Goal: Task Accomplishment & Management: Manage account settings

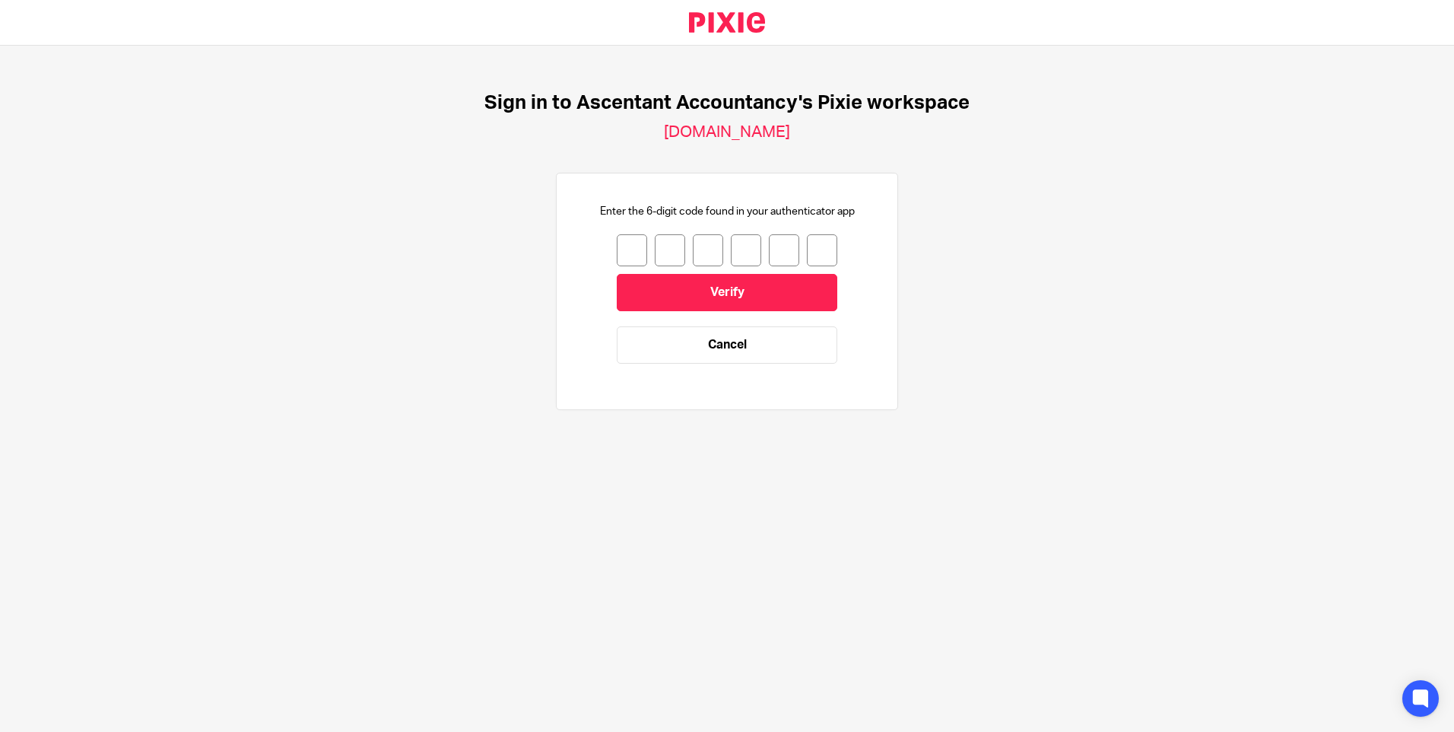
click at [627, 243] on input "number" at bounding box center [632, 250] width 30 height 32
type input "5"
type input "2"
type input "1"
type input "9"
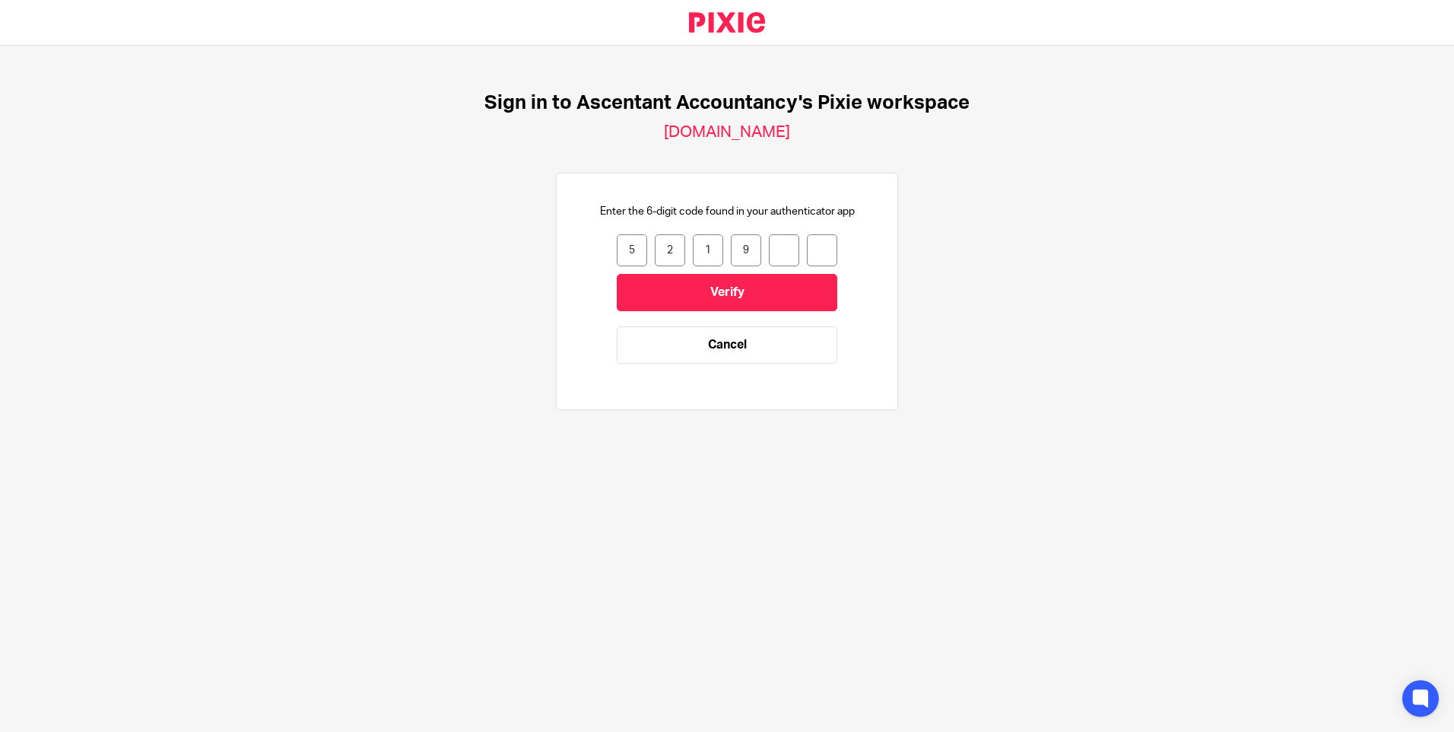
type input "9"
click at [676, 322] on form "5 2 1 9 9 9 521999 Verify Cancel" at bounding box center [727, 306] width 221 height 144
click at [674, 297] on input "Verify" at bounding box center [727, 292] width 221 height 37
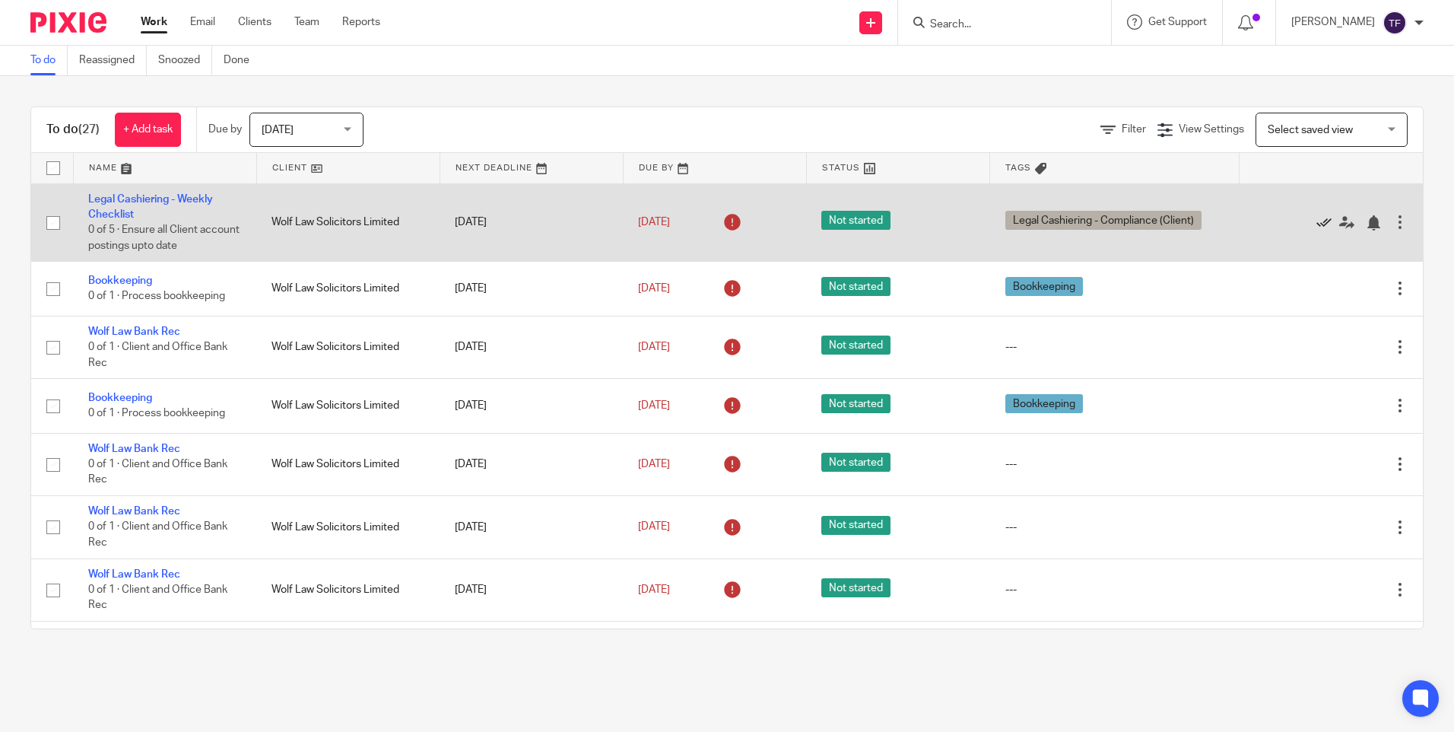
click at [1316, 226] on icon at bounding box center [1323, 222] width 15 height 15
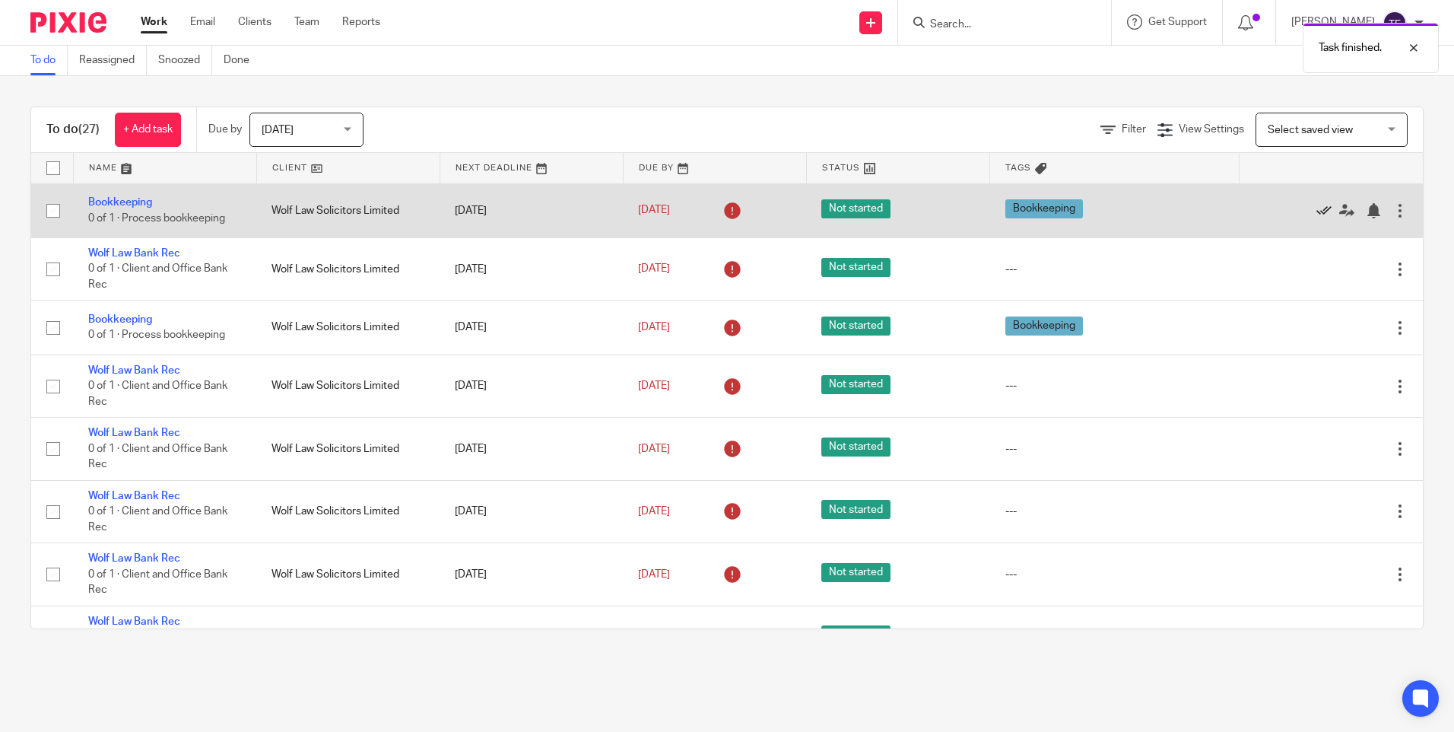
click at [1316, 211] on icon at bounding box center [1323, 210] width 15 height 15
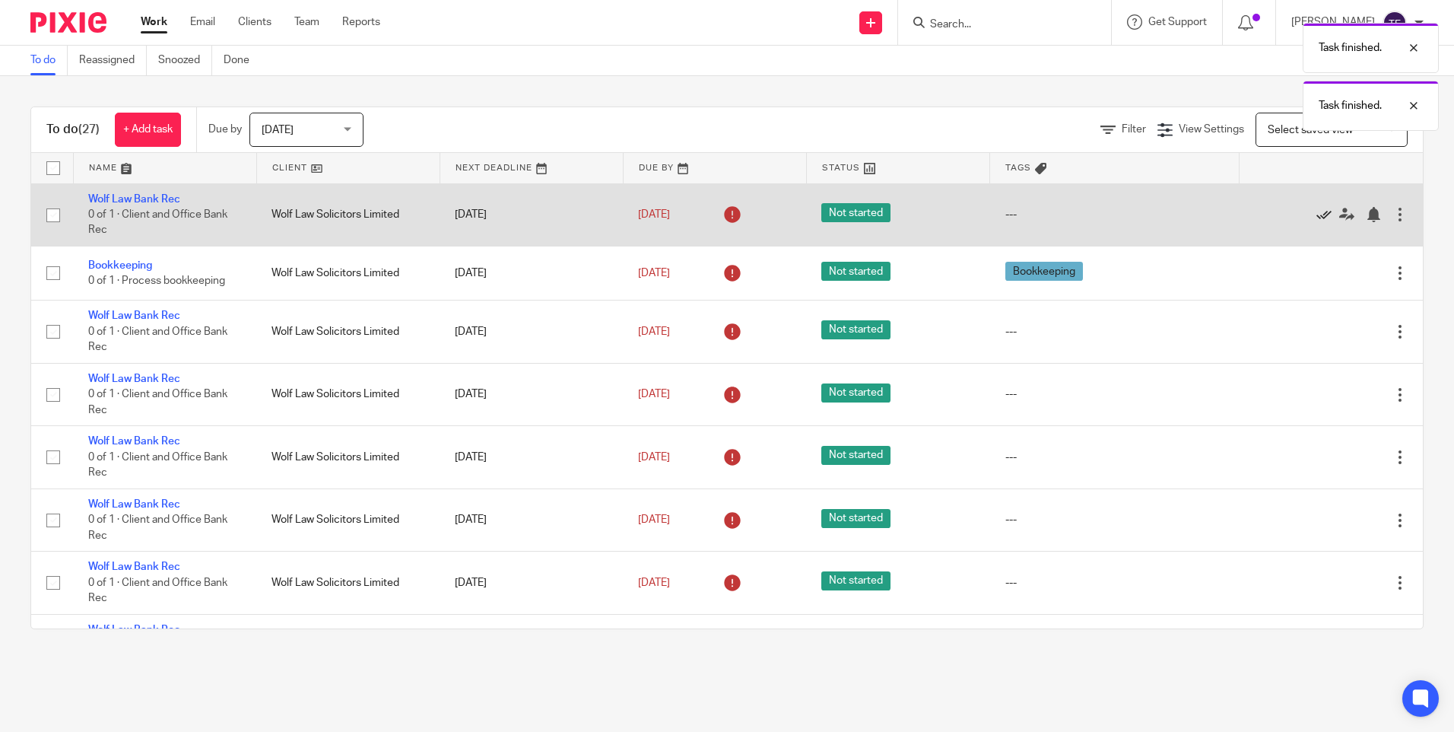
click at [1316, 210] on icon at bounding box center [1323, 214] width 15 height 15
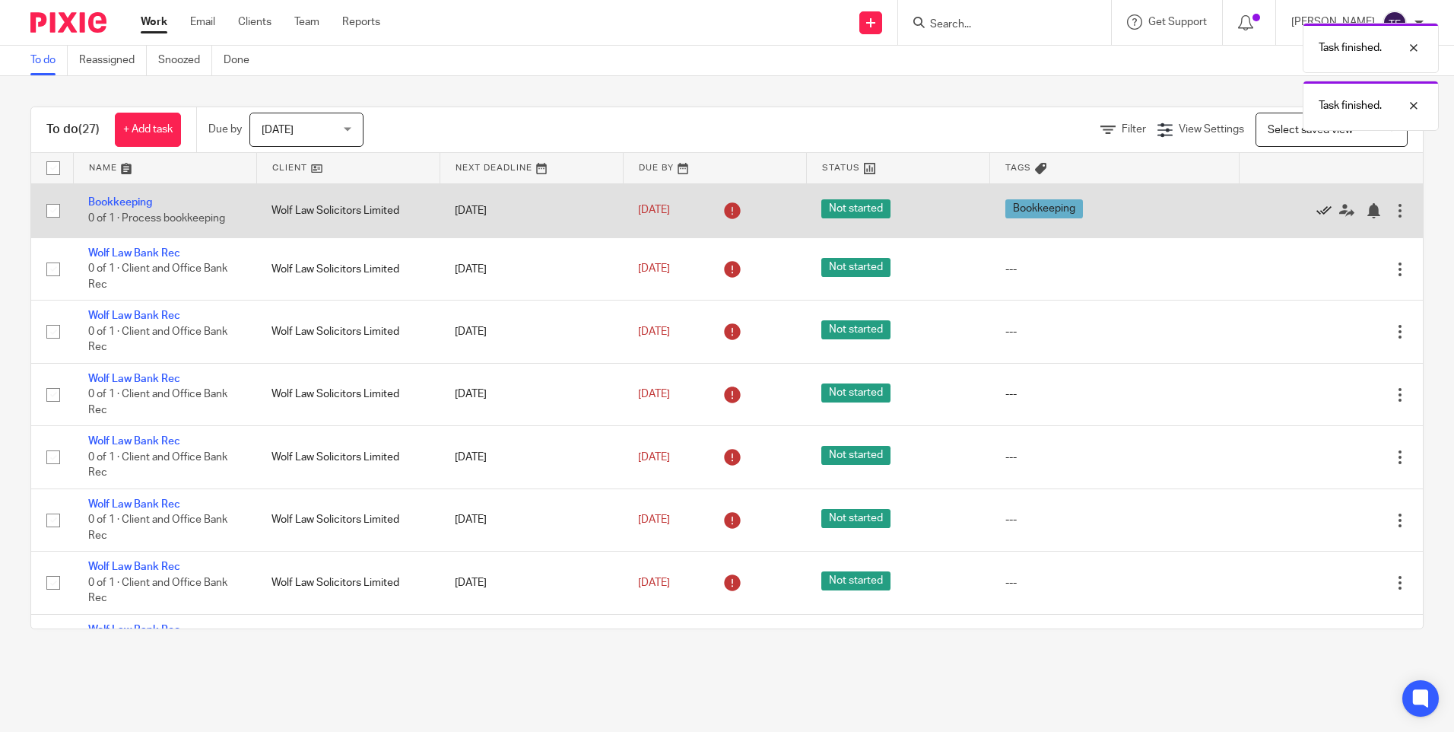
click at [1316, 210] on icon at bounding box center [1323, 210] width 15 height 15
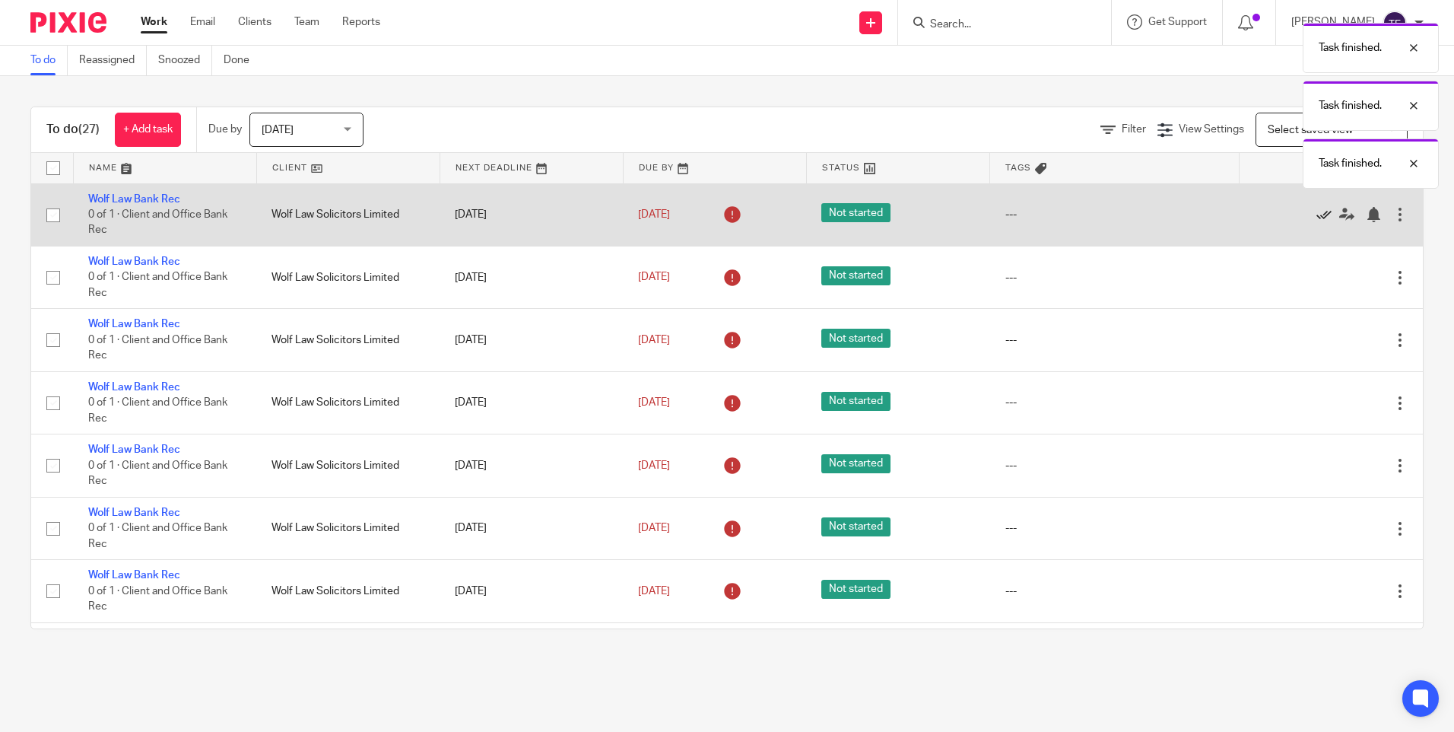
click at [1316, 213] on icon at bounding box center [1323, 214] width 15 height 15
click at [1316, 216] on icon at bounding box center [1323, 214] width 15 height 15
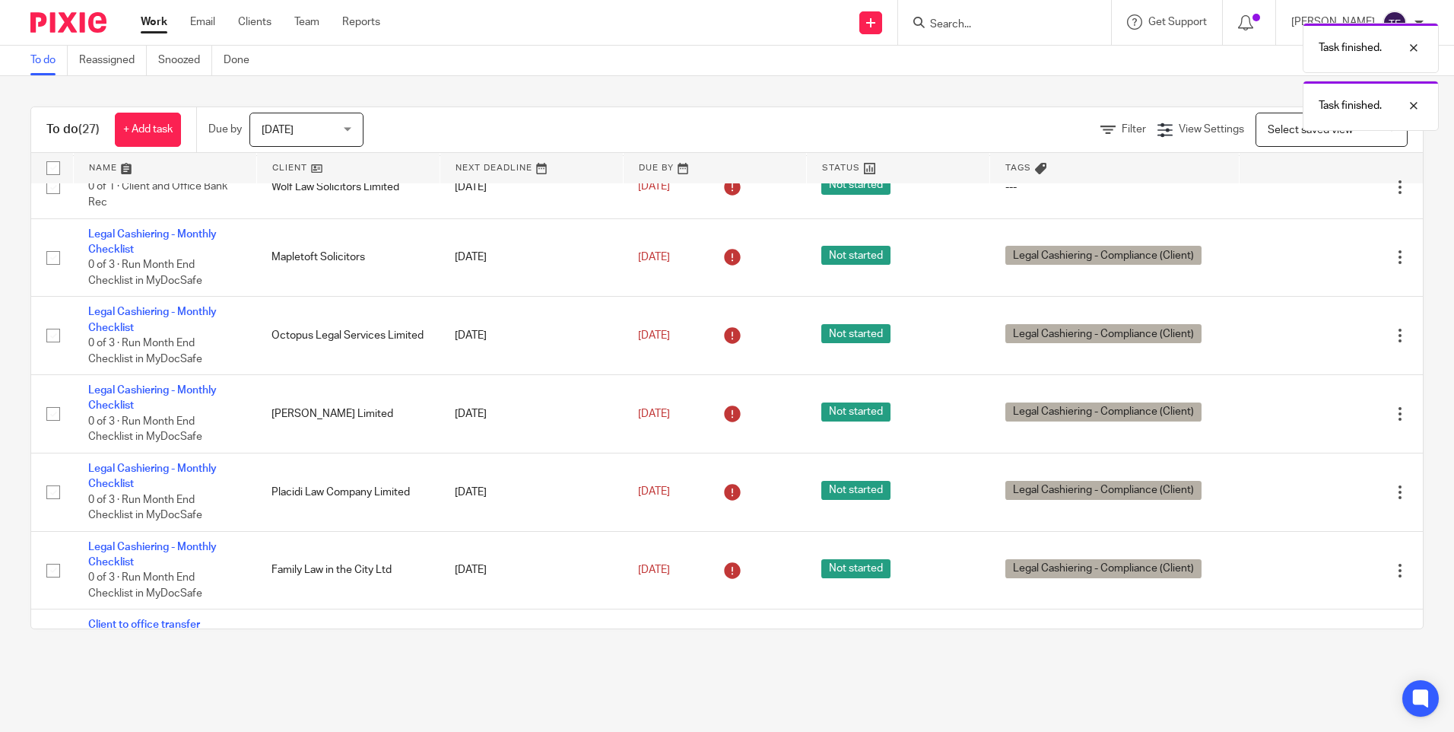
scroll to position [949, 0]
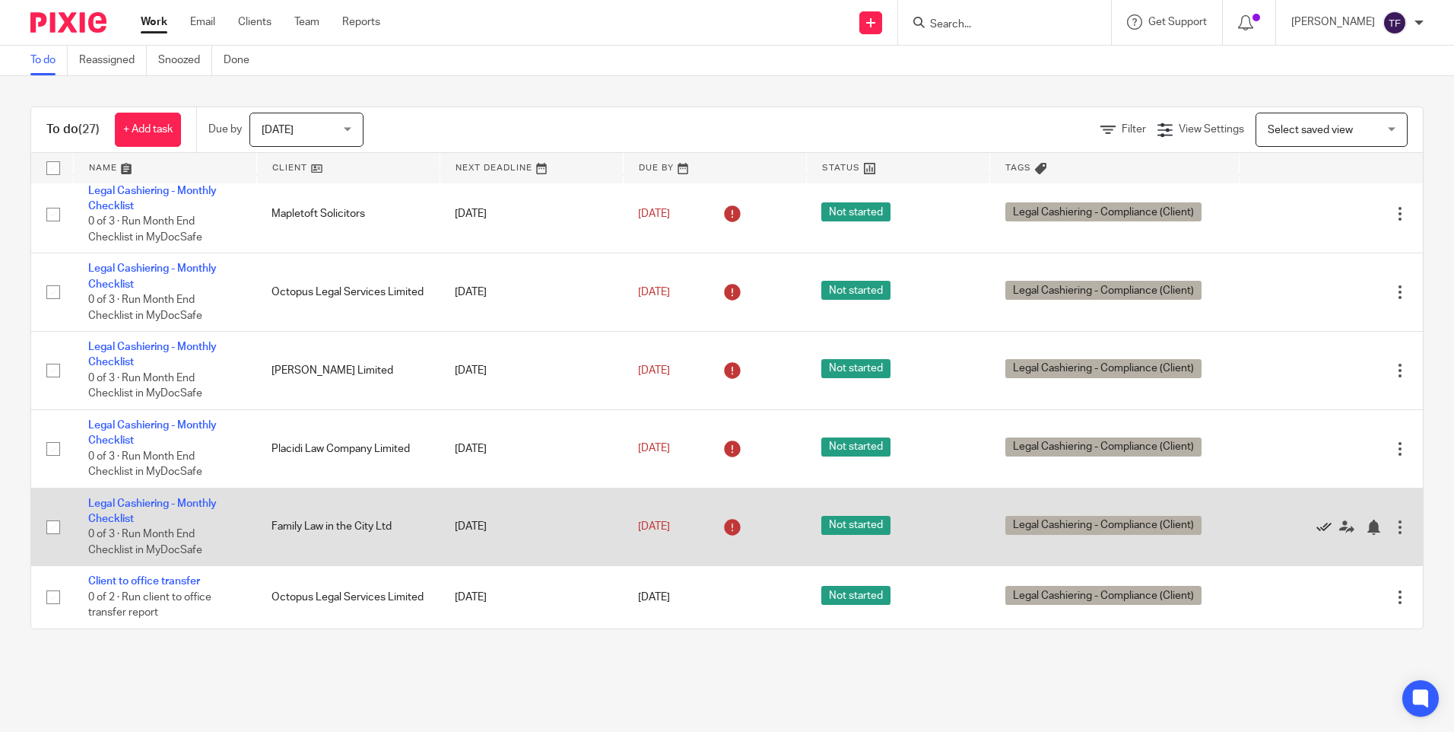
click at [1316, 528] on icon at bounding box center [1323, 526] width 15 height 15
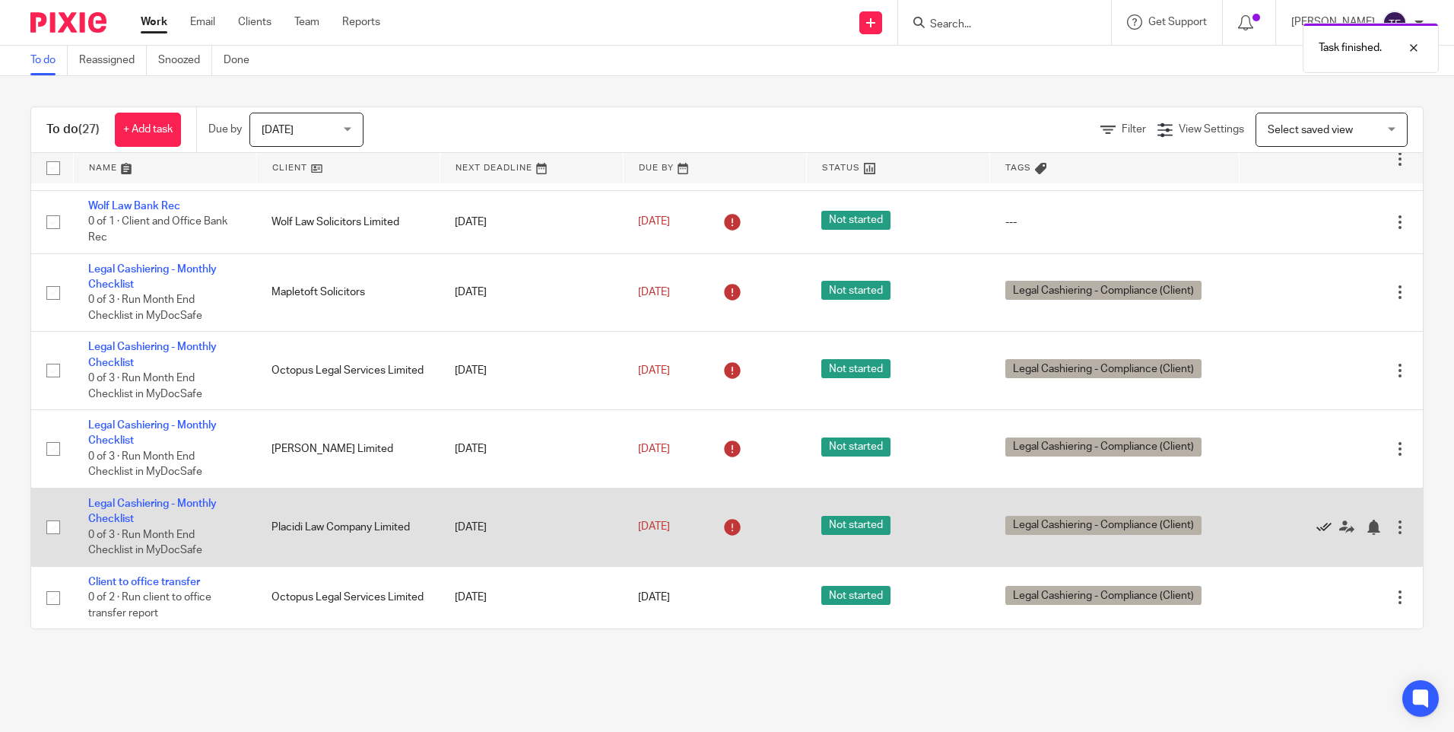
scroll to position [871, 0]
click at [1339, 523] on icon at bounding box center [1346, 526] width 15 height 15
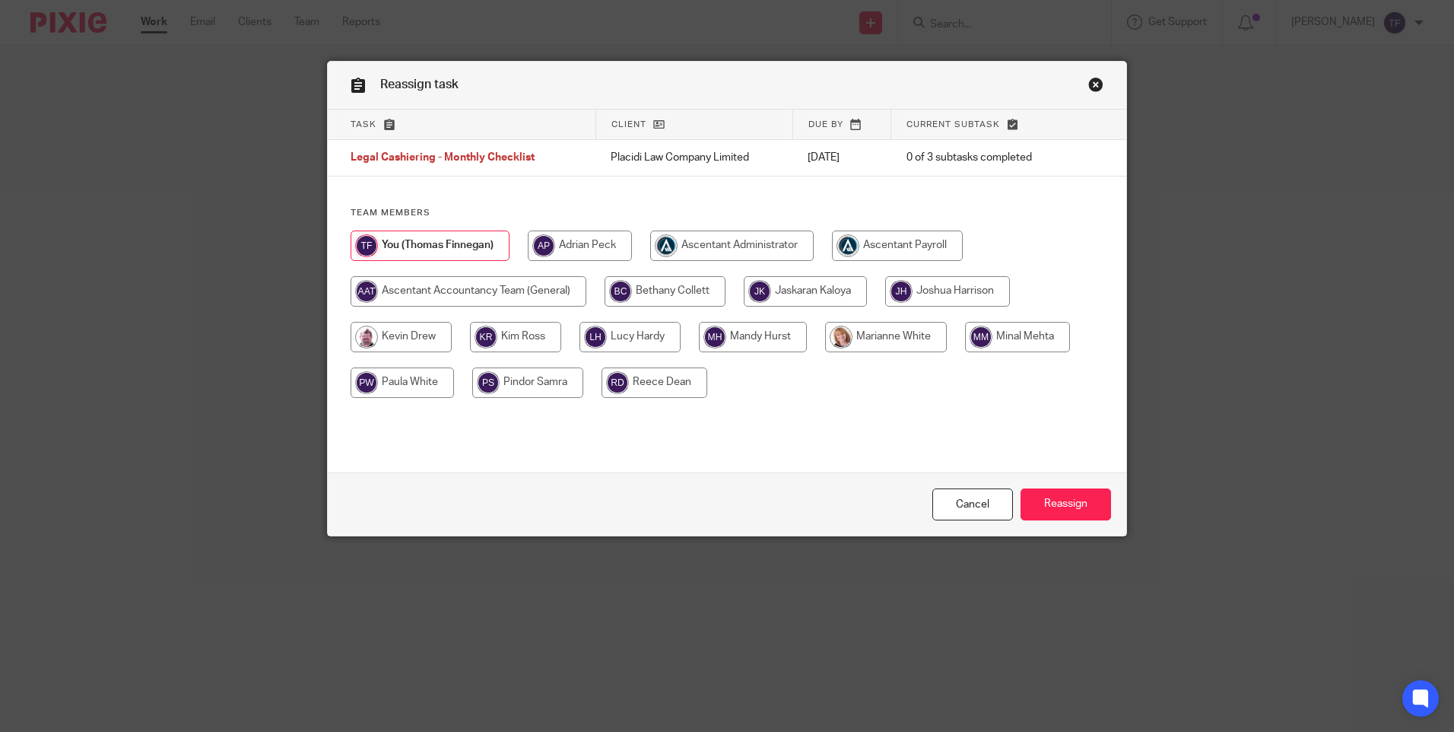
click at [802, 300] on input "radio" at bounding box center [805, 291] width 123 height 30
radio input "true"
click at [1049, 502] on input "Reassign" at bounding box center [1066, 504] width 90 height 33
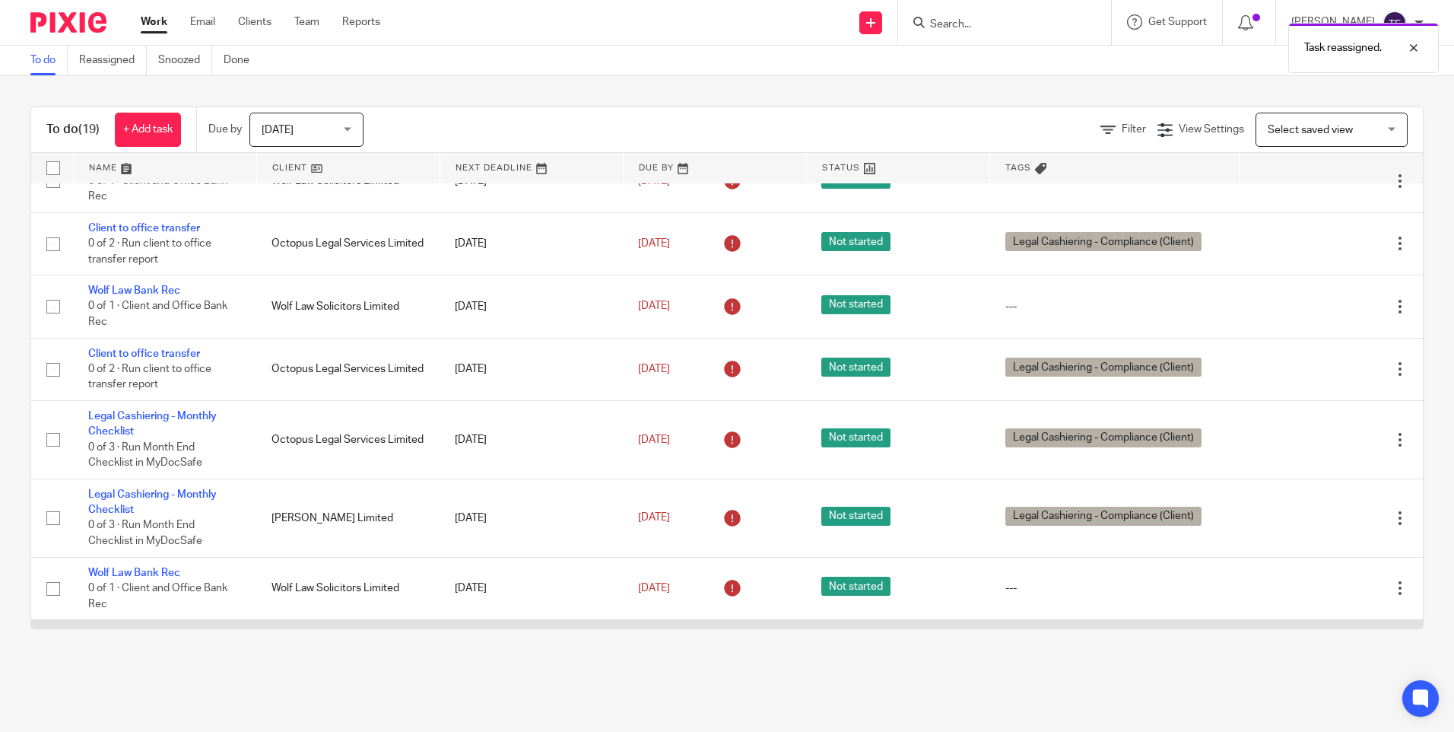
scroll to position [792, 0]
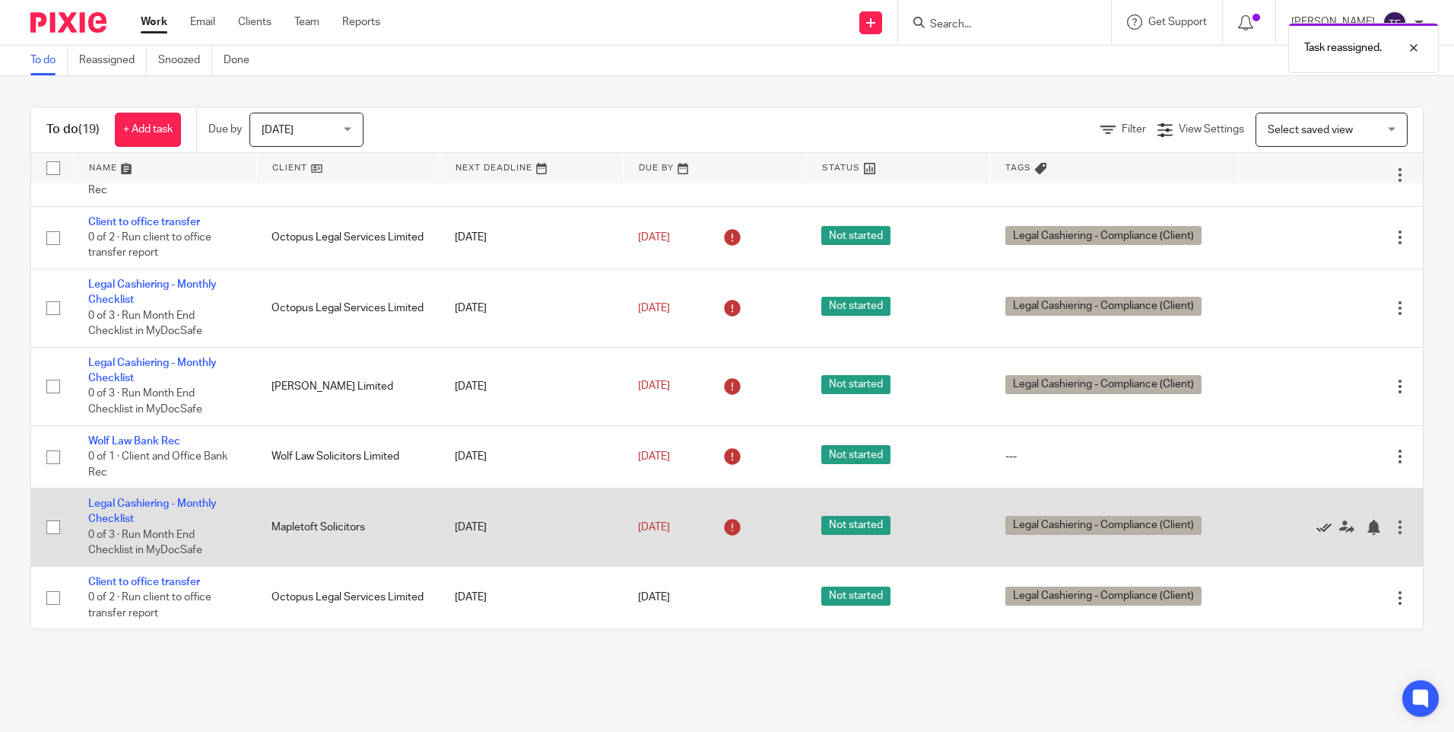
click at [1316, 524] on icon at bounding box center [1323, 526] width 15 height 15
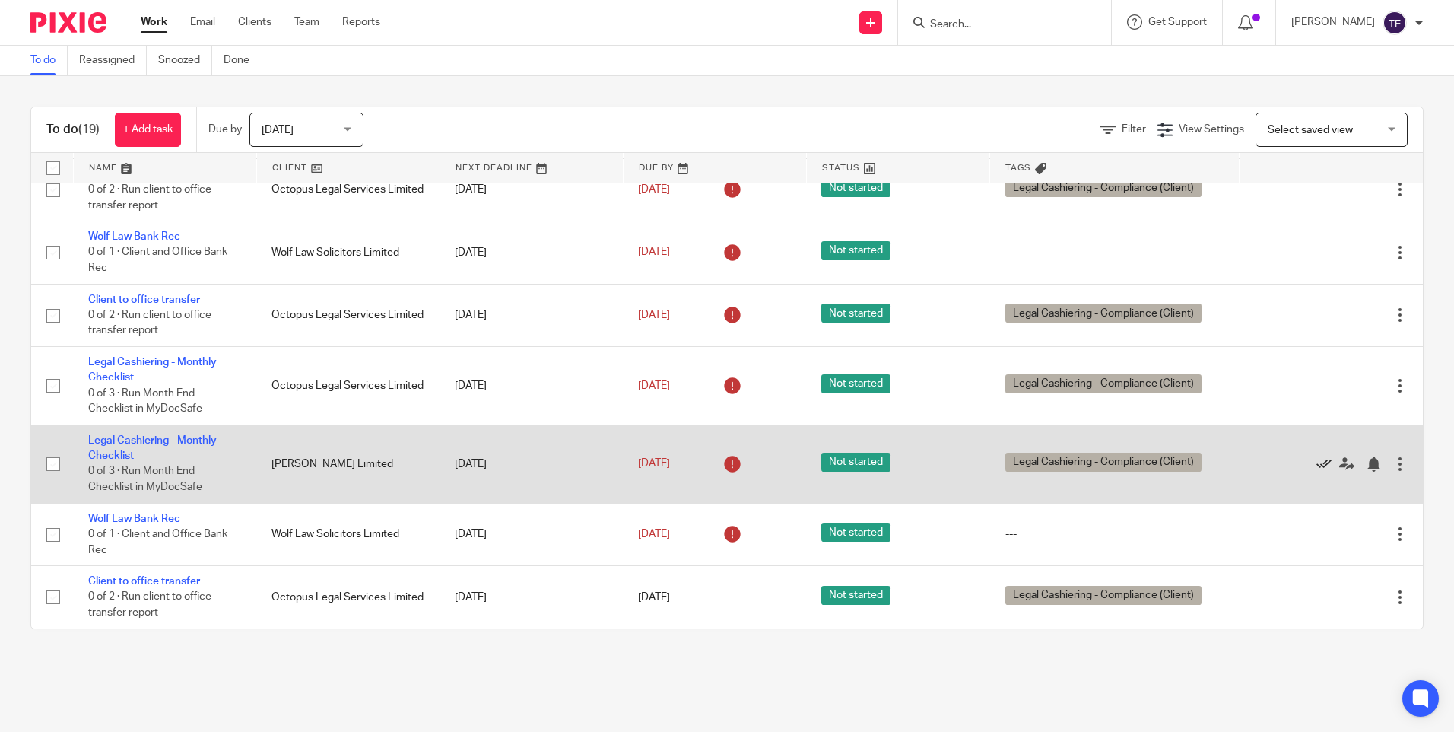
click at [1316, 465] on icon at bounding box center [1323, 463] width 15 height 15
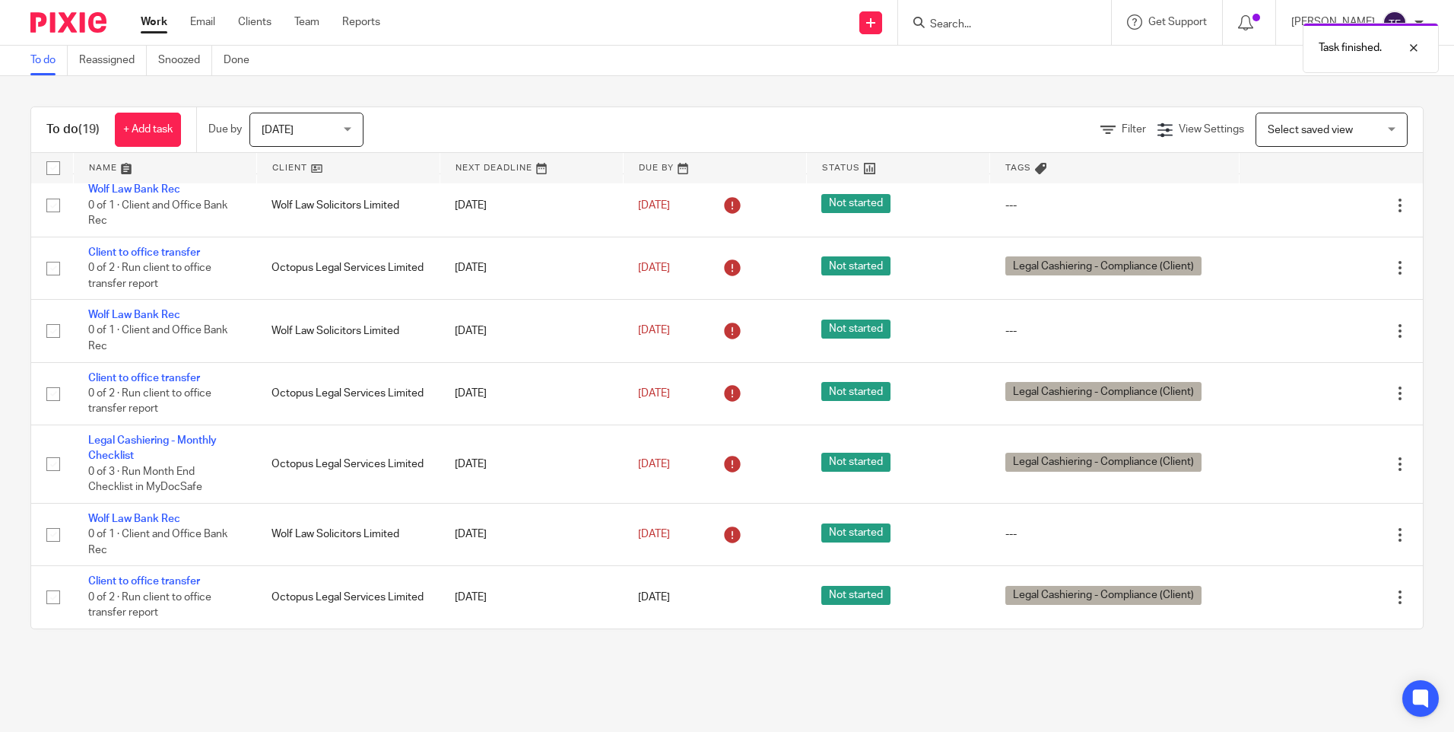
click at [1316, 465] on icon at bounding box center [1323, 463] width 15 height 15
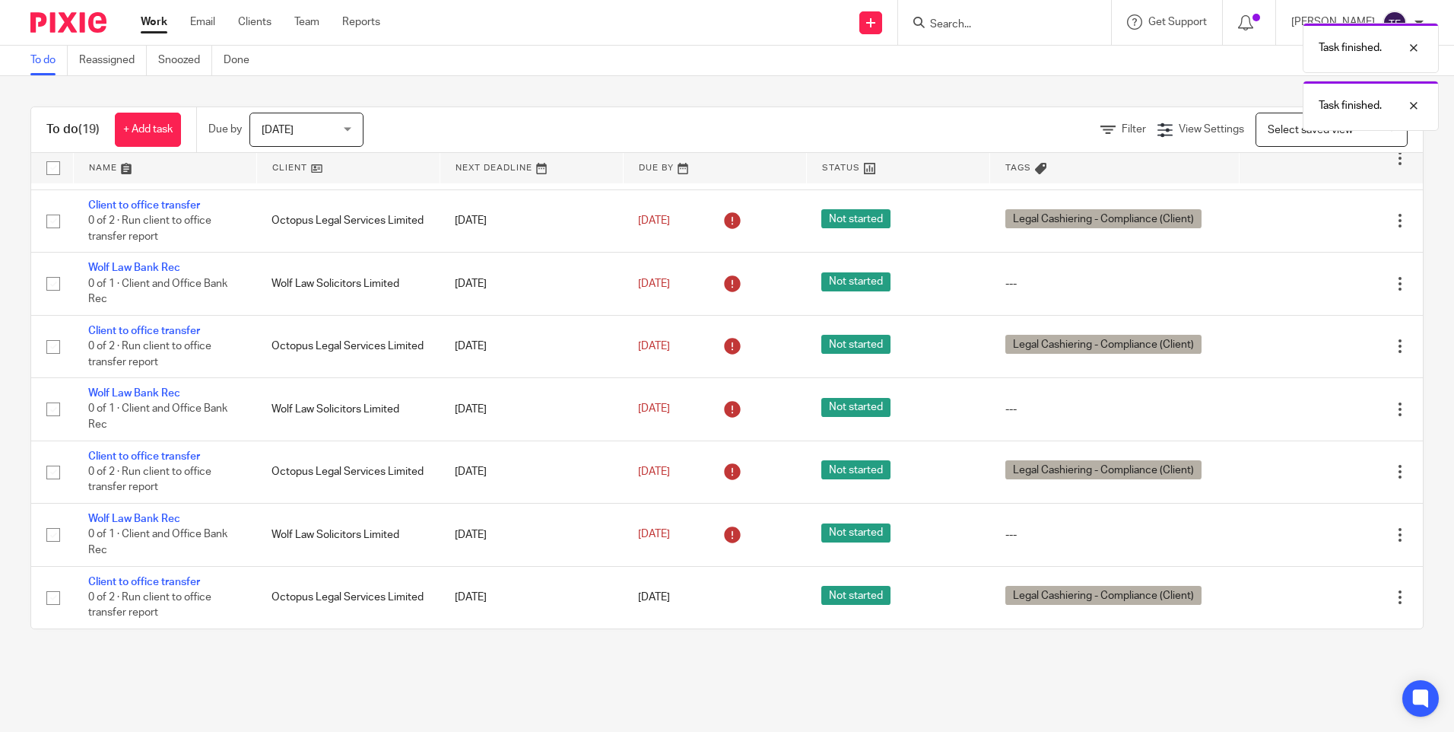
click at [1316, 465] on icon at bounding box center [1323, 472] width 15 height 15
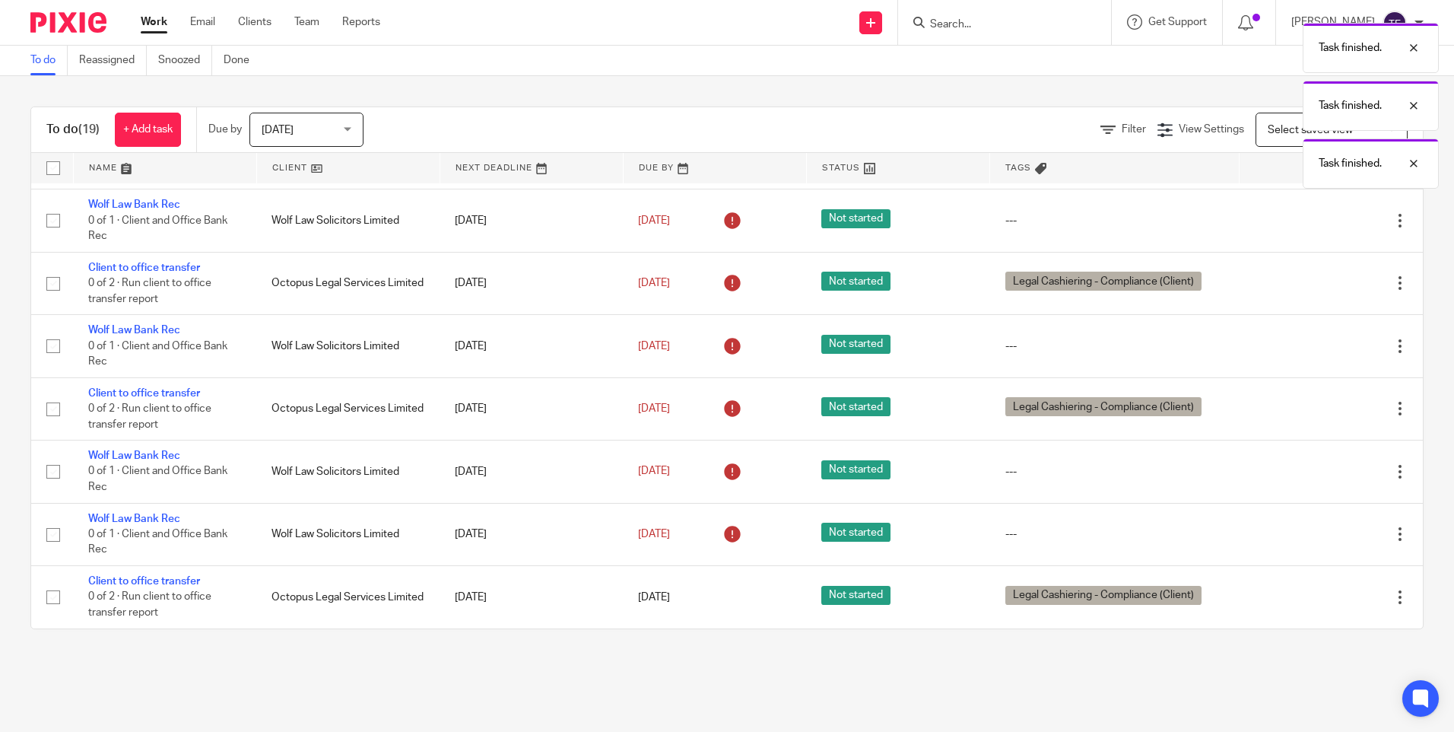
click at [1316, 465] on icon at bounding box center [1323, 471] width 15 height 15
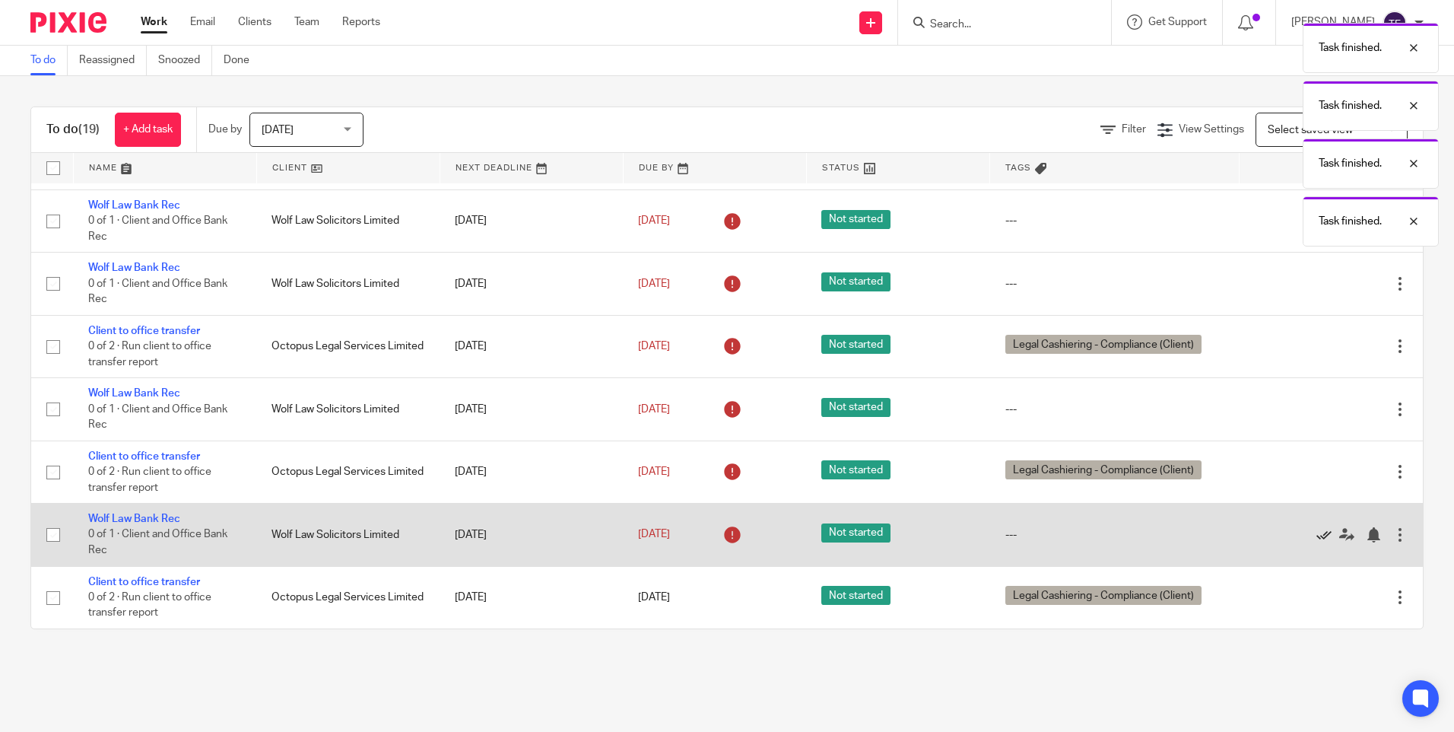
click at [1316, 531] on icon at bounding box center [1323, 534] width 15 height 15
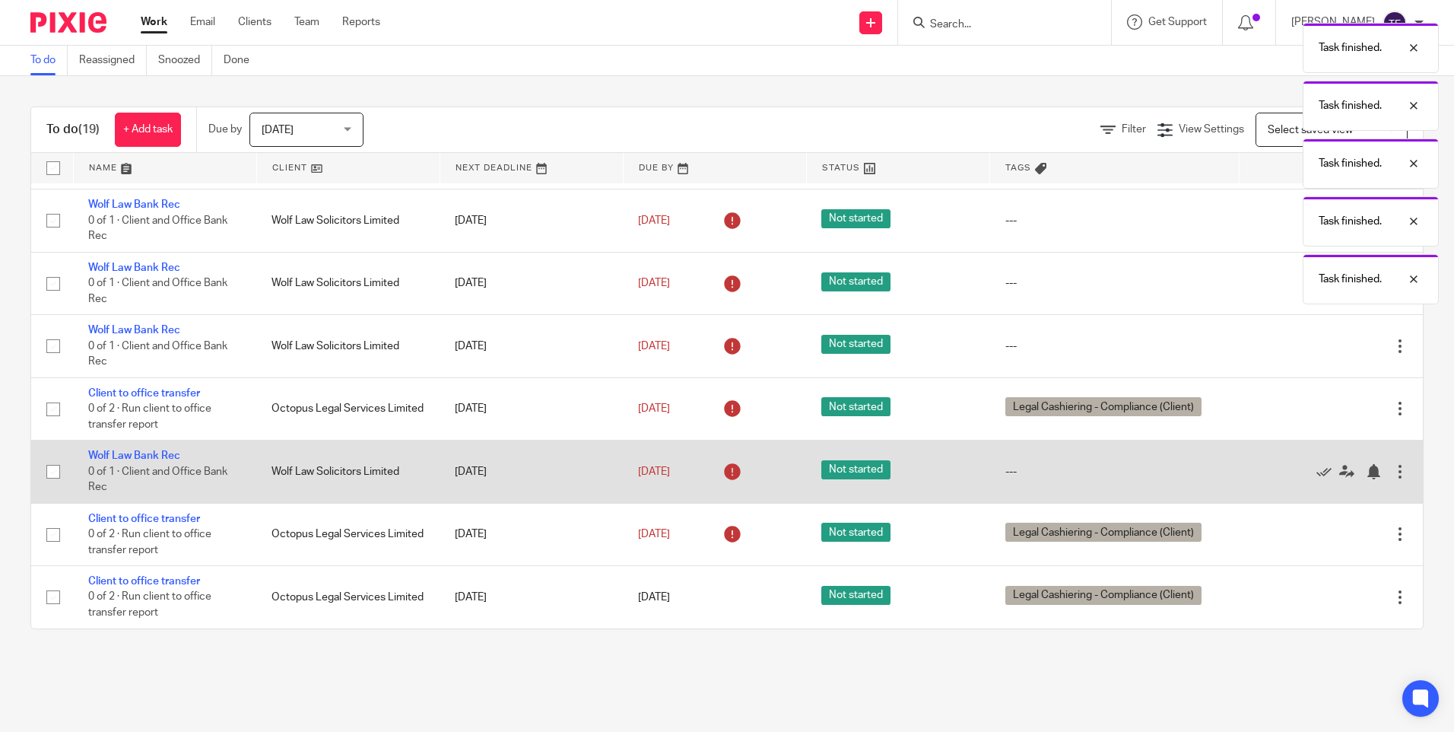
scroll to position [370, 0]
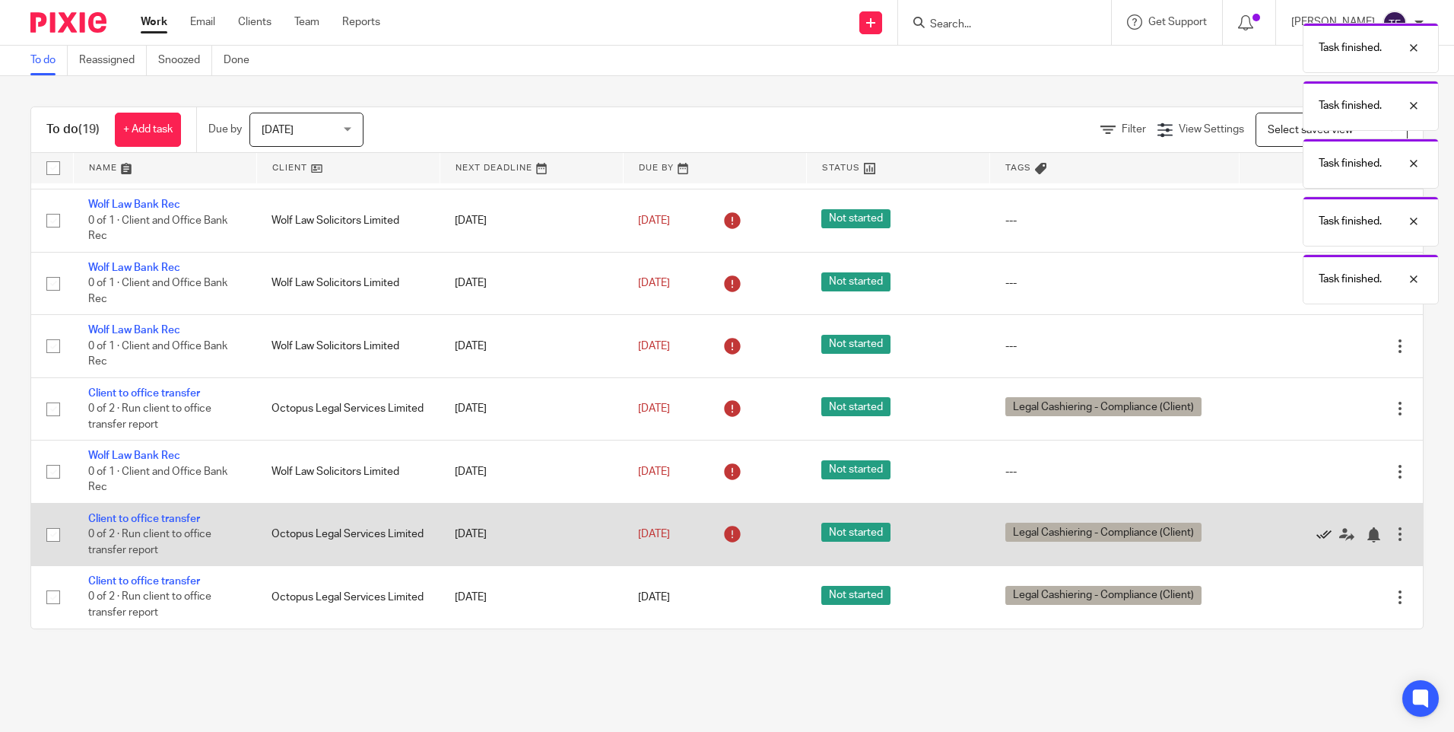
click at [1316, 530] on icon at bounding box center [1323, 534] width 15 height 15
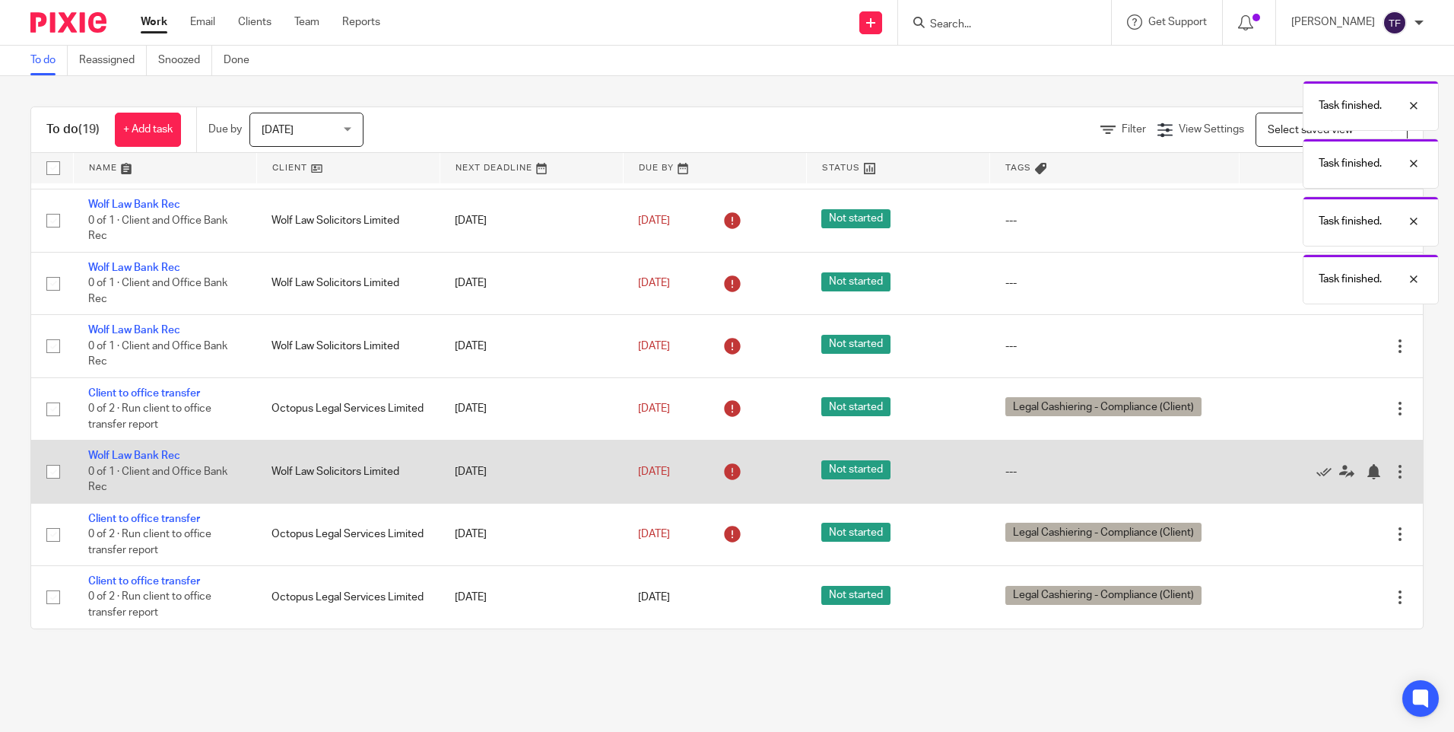
scroll to position [307, 0]
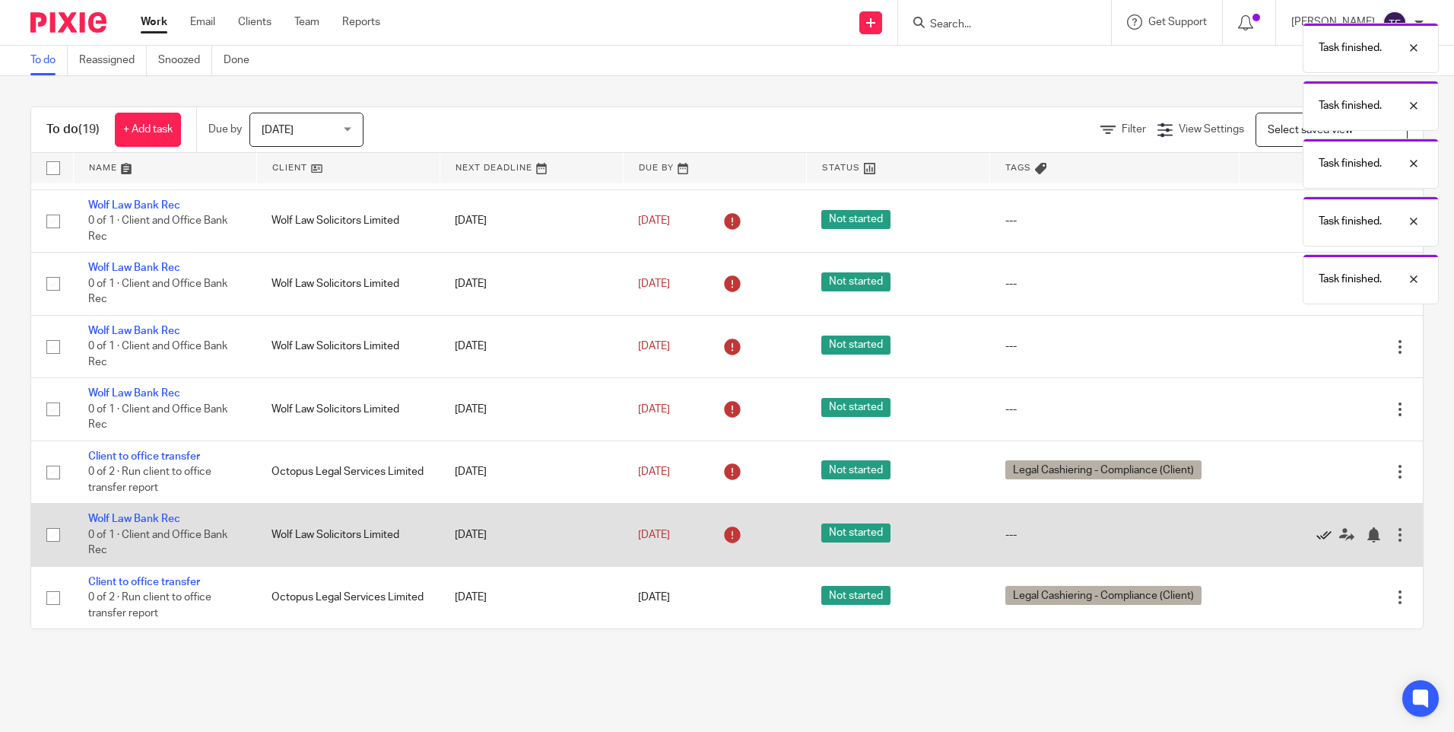
click at [1316, 531] on icon at bounding box center [1323, 534] width 15 height 15
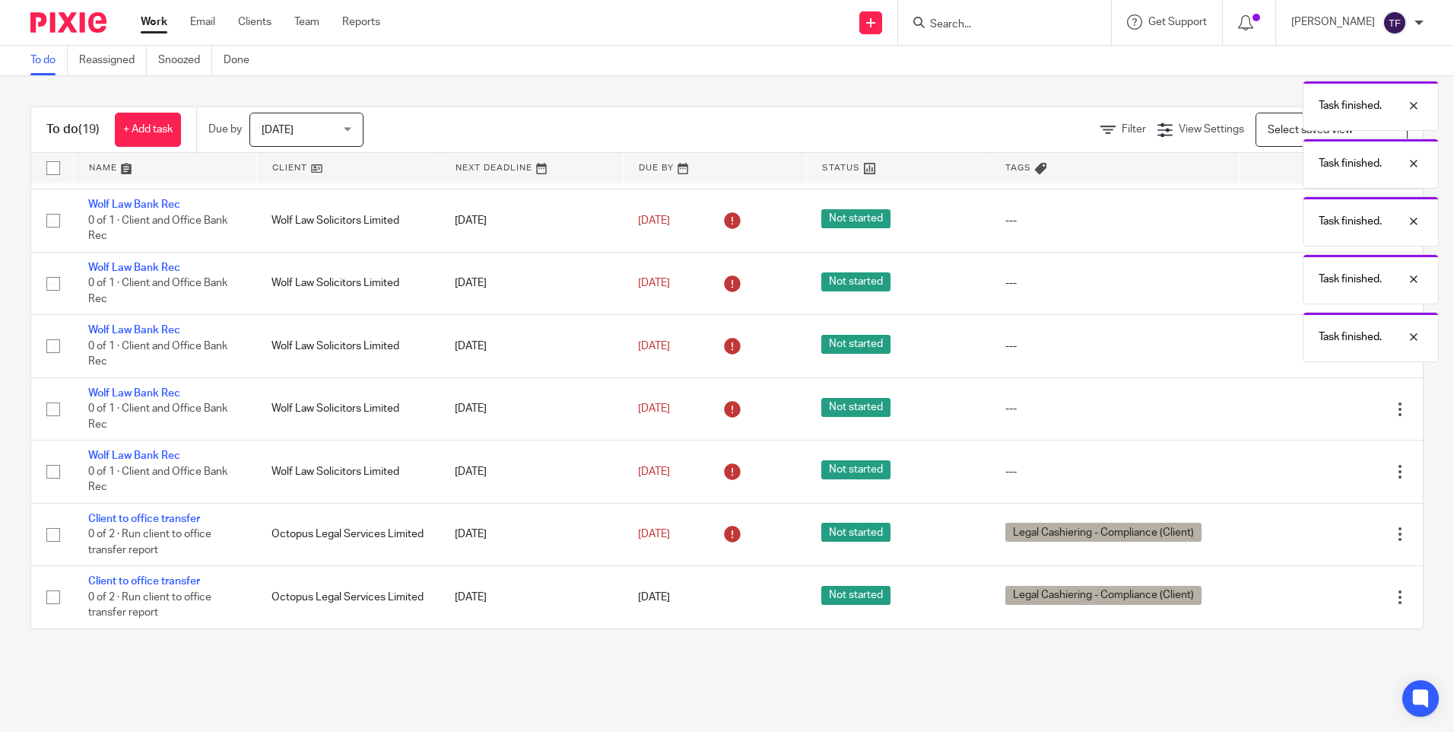
scroll to position [245, 0]
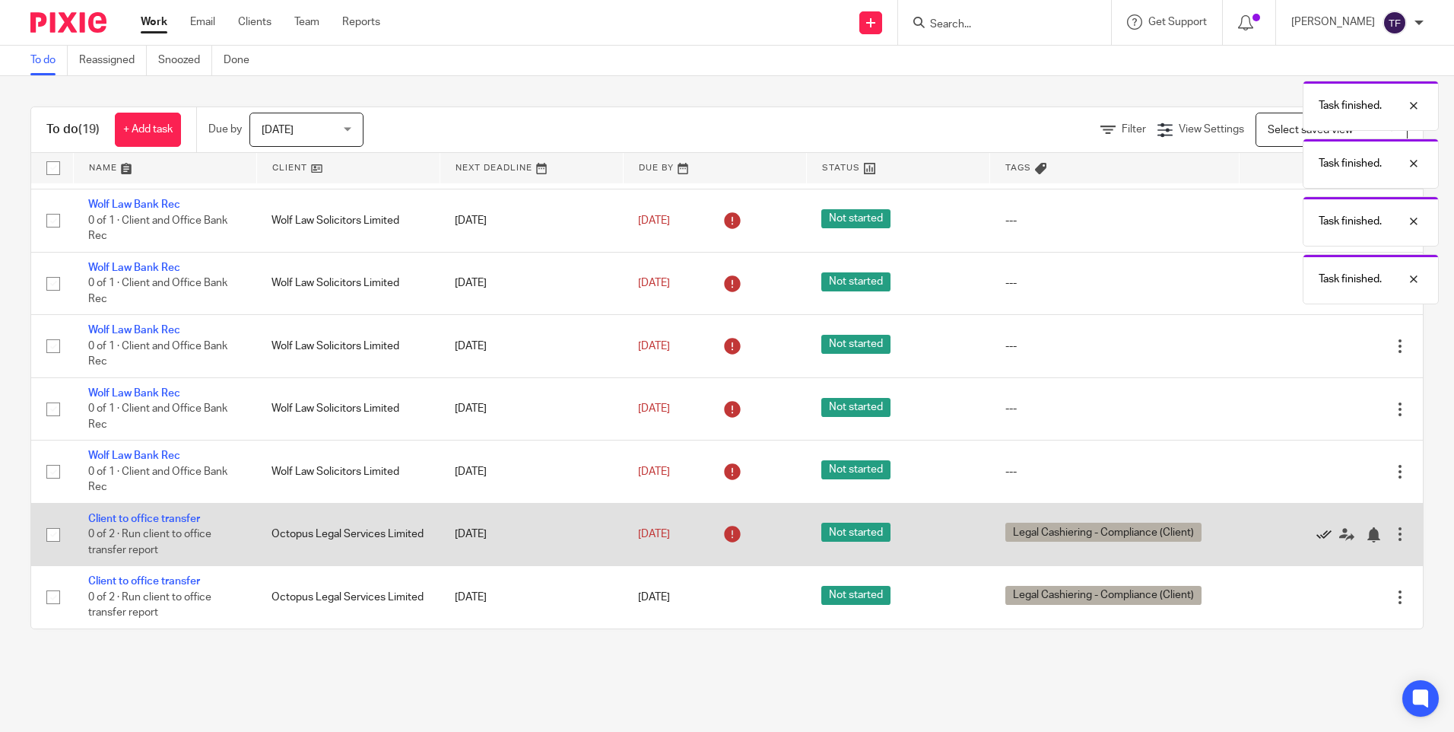
click at [1316, 530] on icon at bounding box center [1323, 534] width 15 height 15
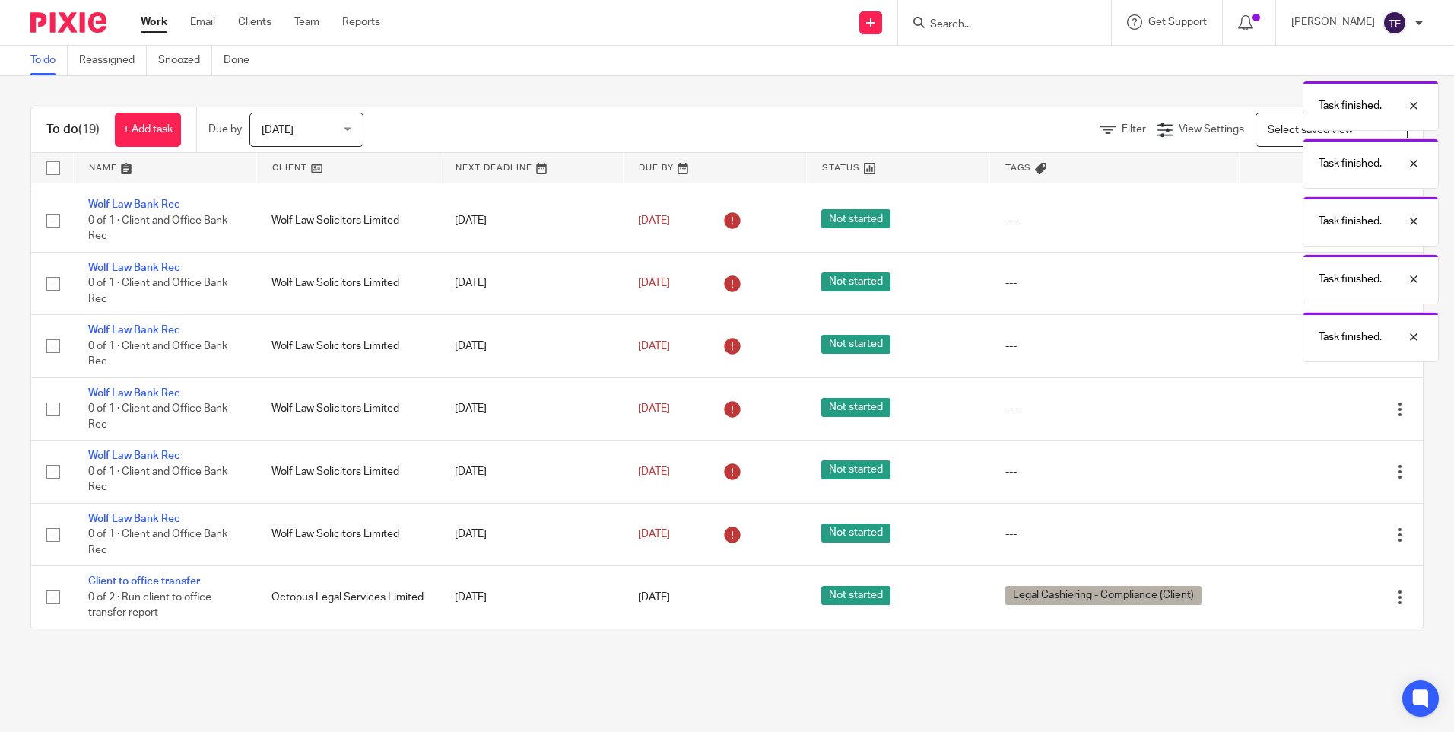
scroll to position [119, 0]
click at [1316, 530] on icon at bounding box center [1323, 534] width 15 height 15
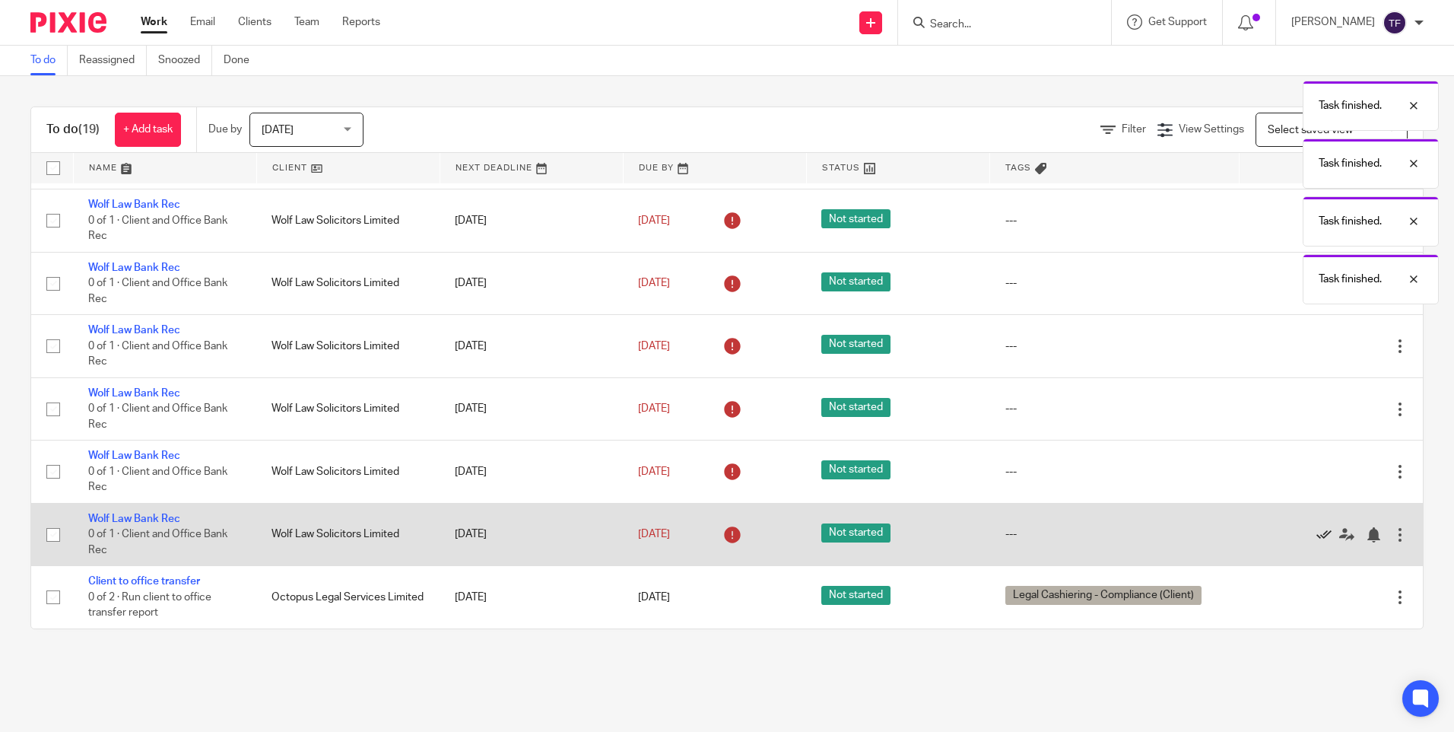
click at [1316, 533] on icon at bounding box center [1323, 534] width 15 height 15
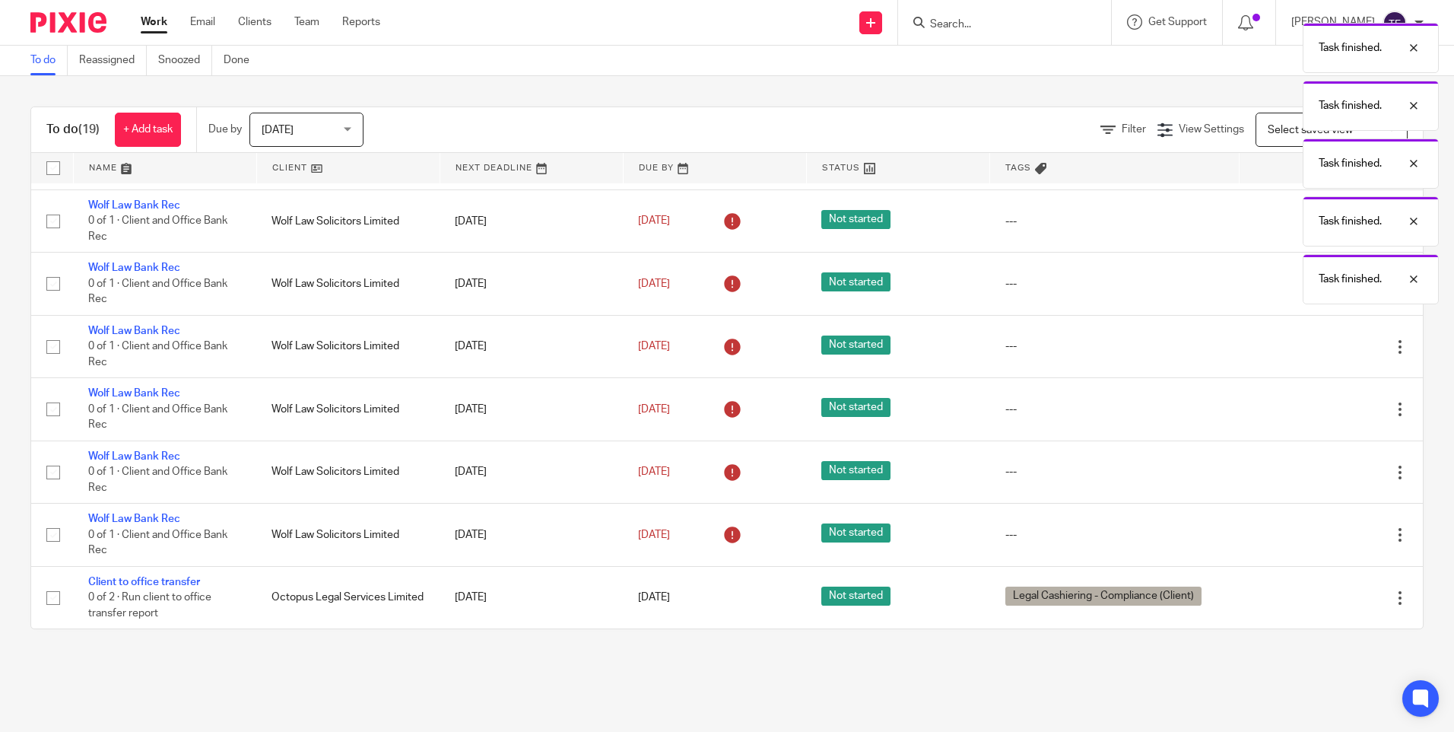
scroll to position [56, 0]
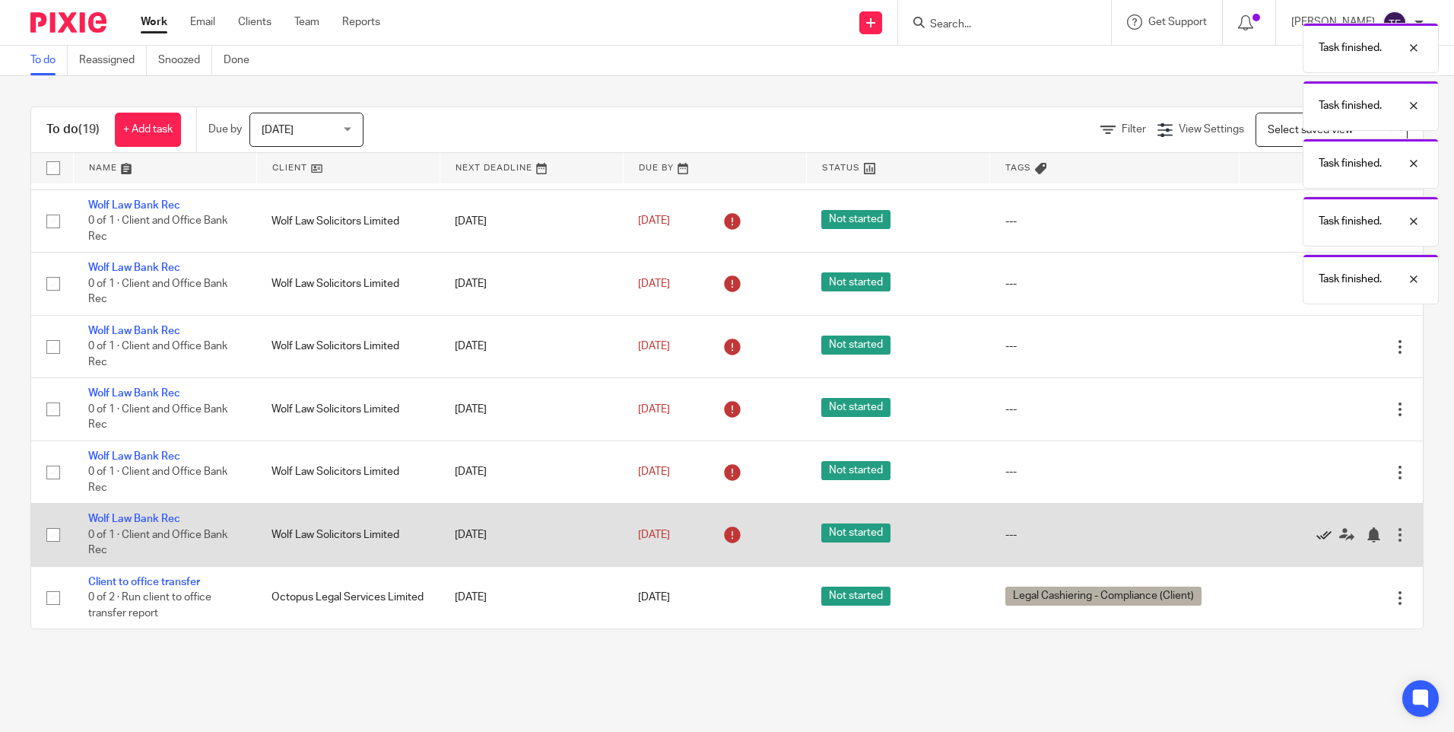
click at [1316, 529] on icon at bounding box center [1323, 534] width 15 height 15
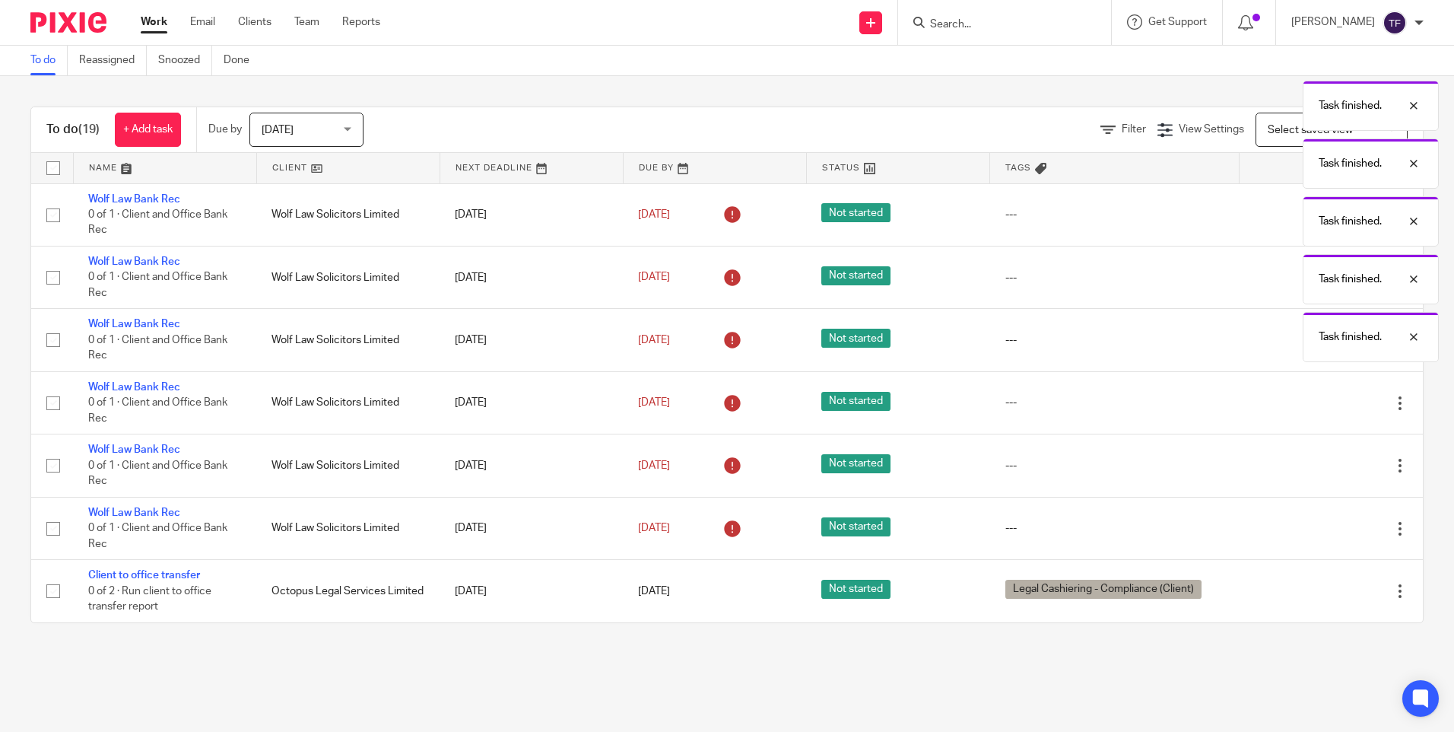
scroll to position [0, 0]
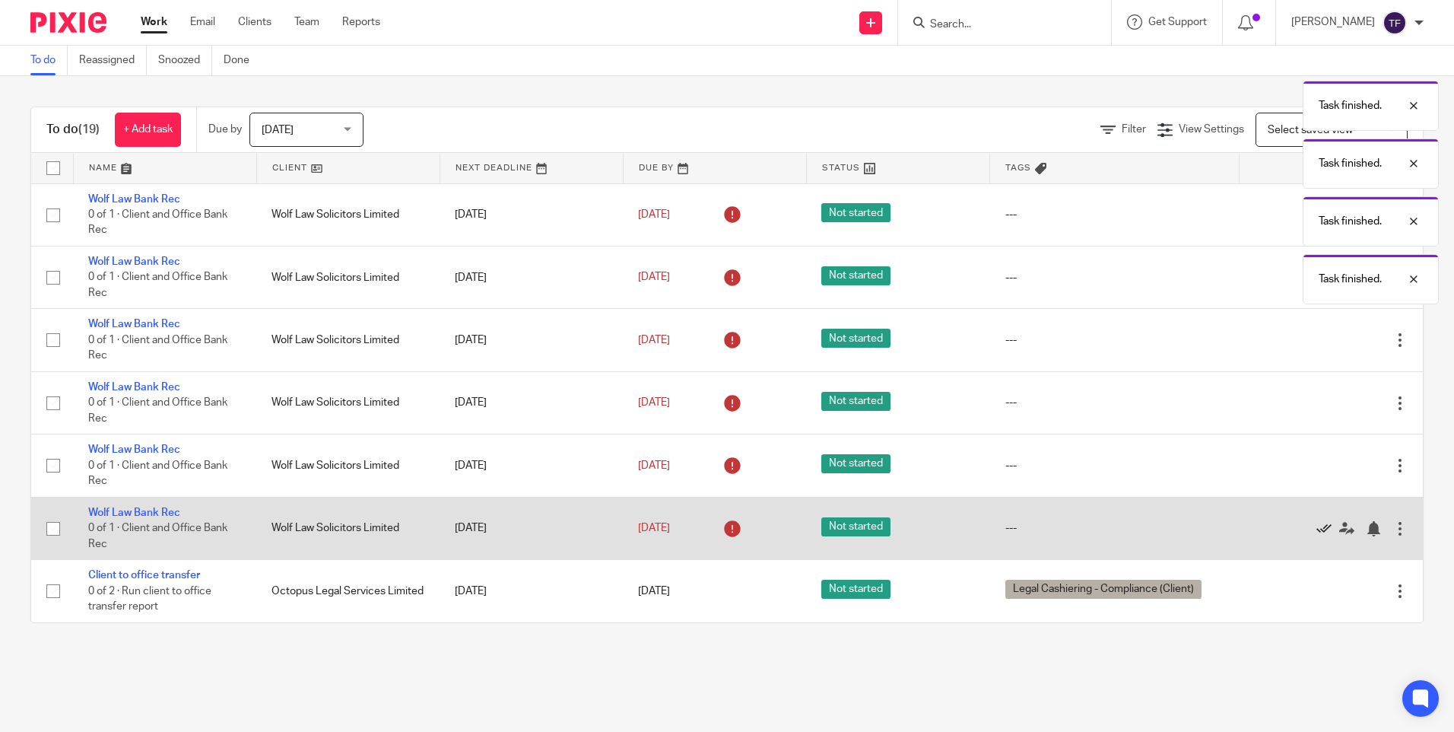
click at [1316, 526] on icon at bounding box center [1323, 528] width 15 height 15
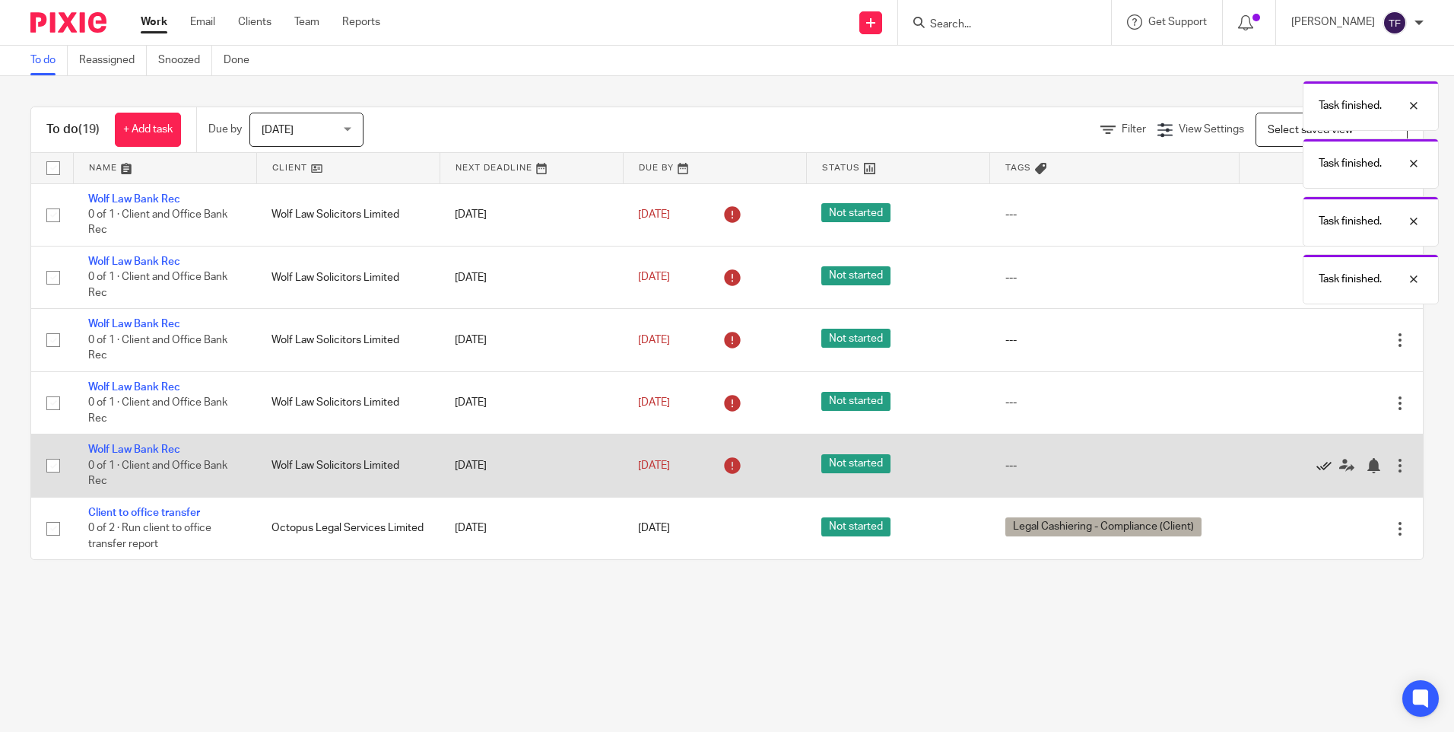
click at [1316, 467] on icon at bounding box center [1323, 465] width 15 height 15
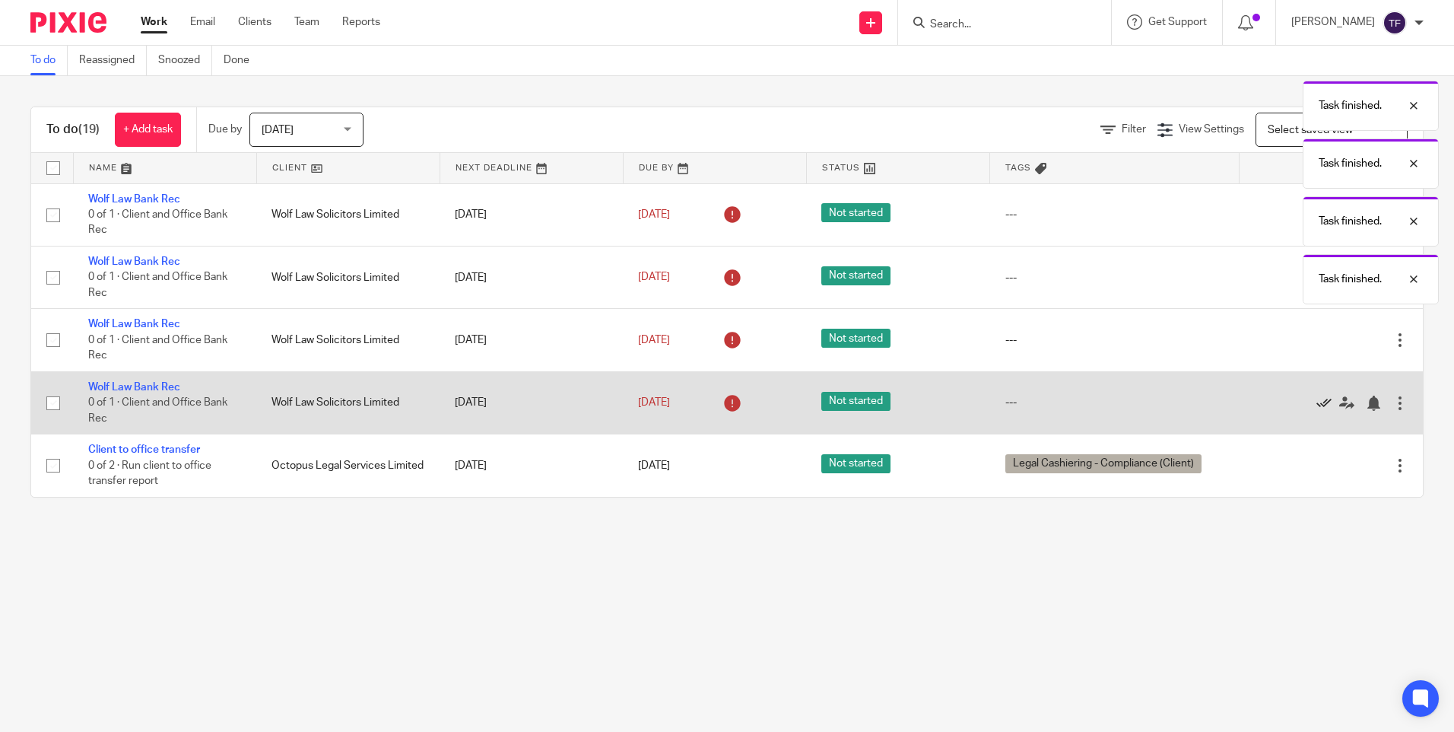
click at [1316, 399] on icon at bounding box center [1323, 402] width 15 height 15
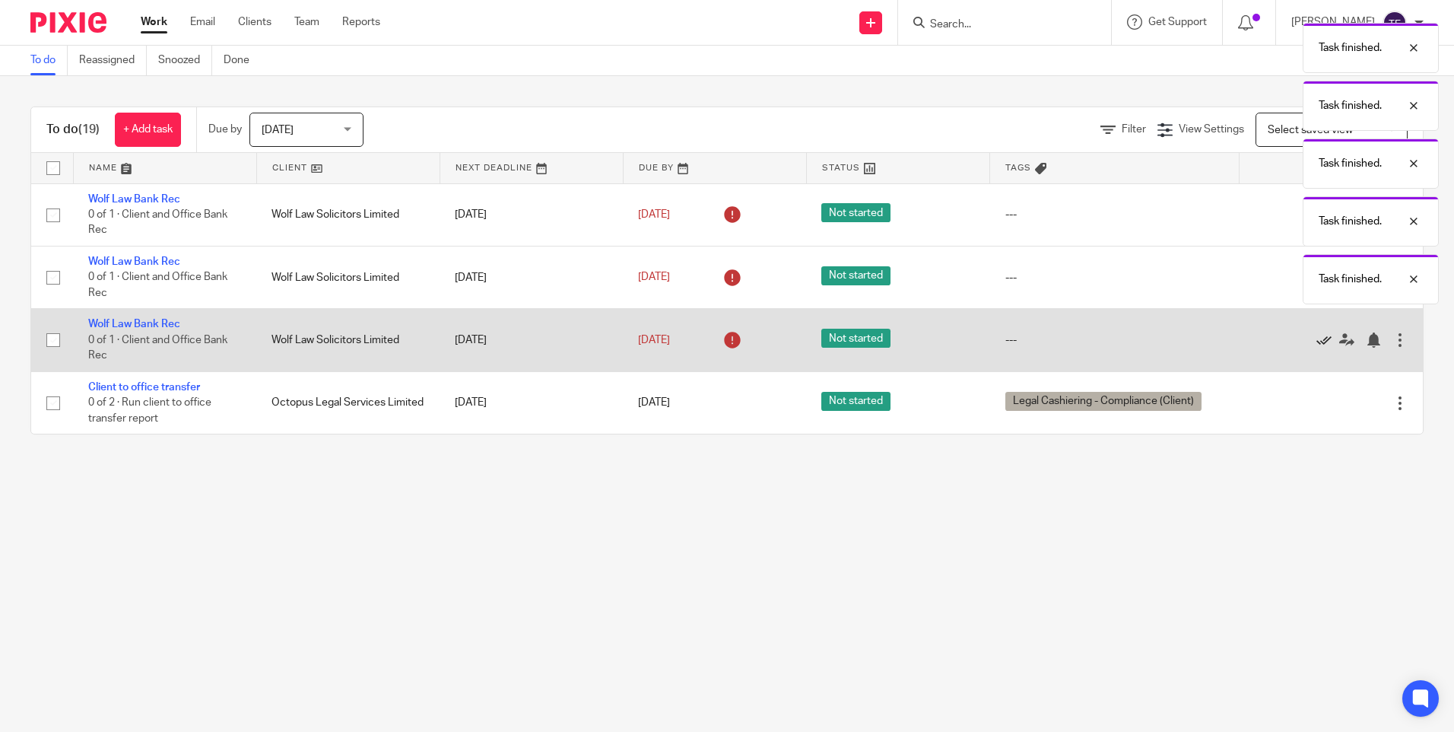
click at [1316, 344] on icon at bounding box center [1323, 339] width 15 height 15
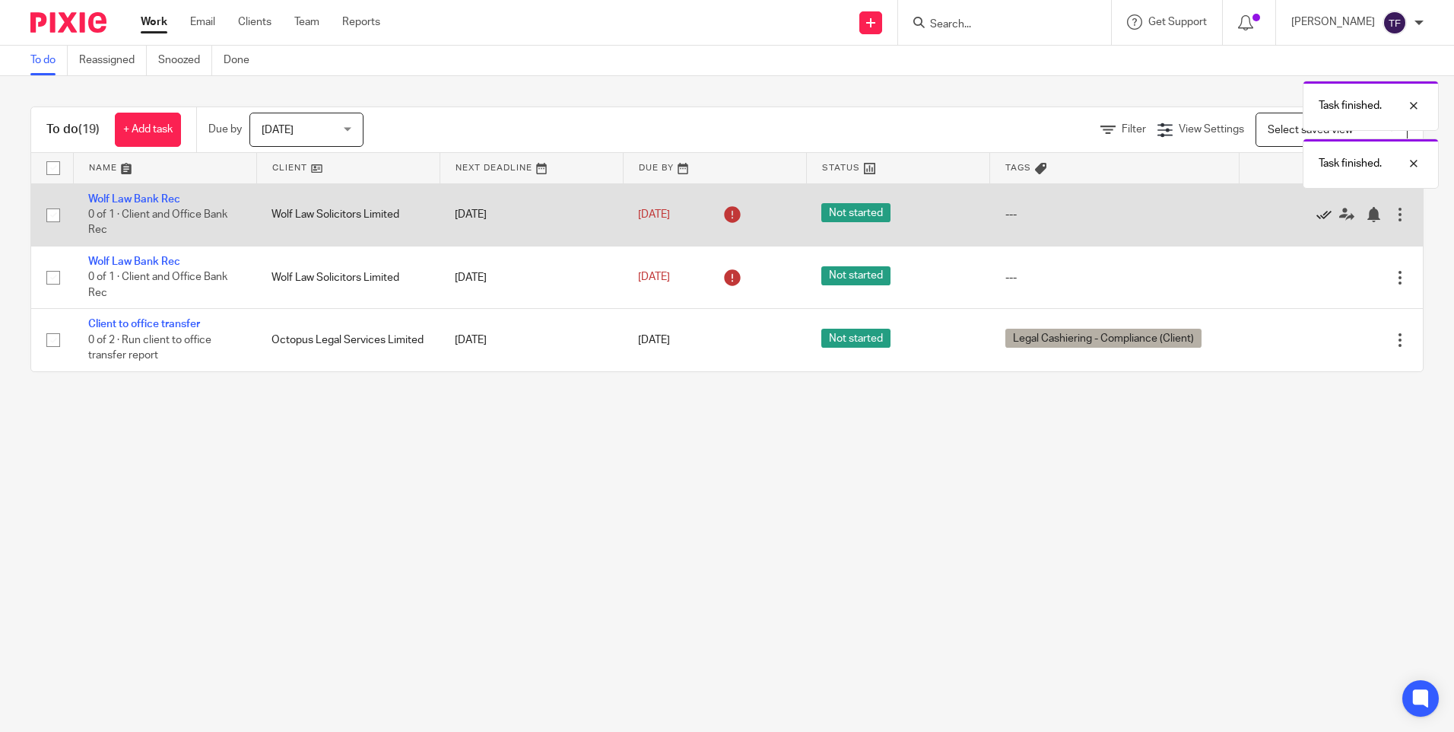
click at [1316, 214] on icon at bounding box center [1323, 214] width 15 height 15
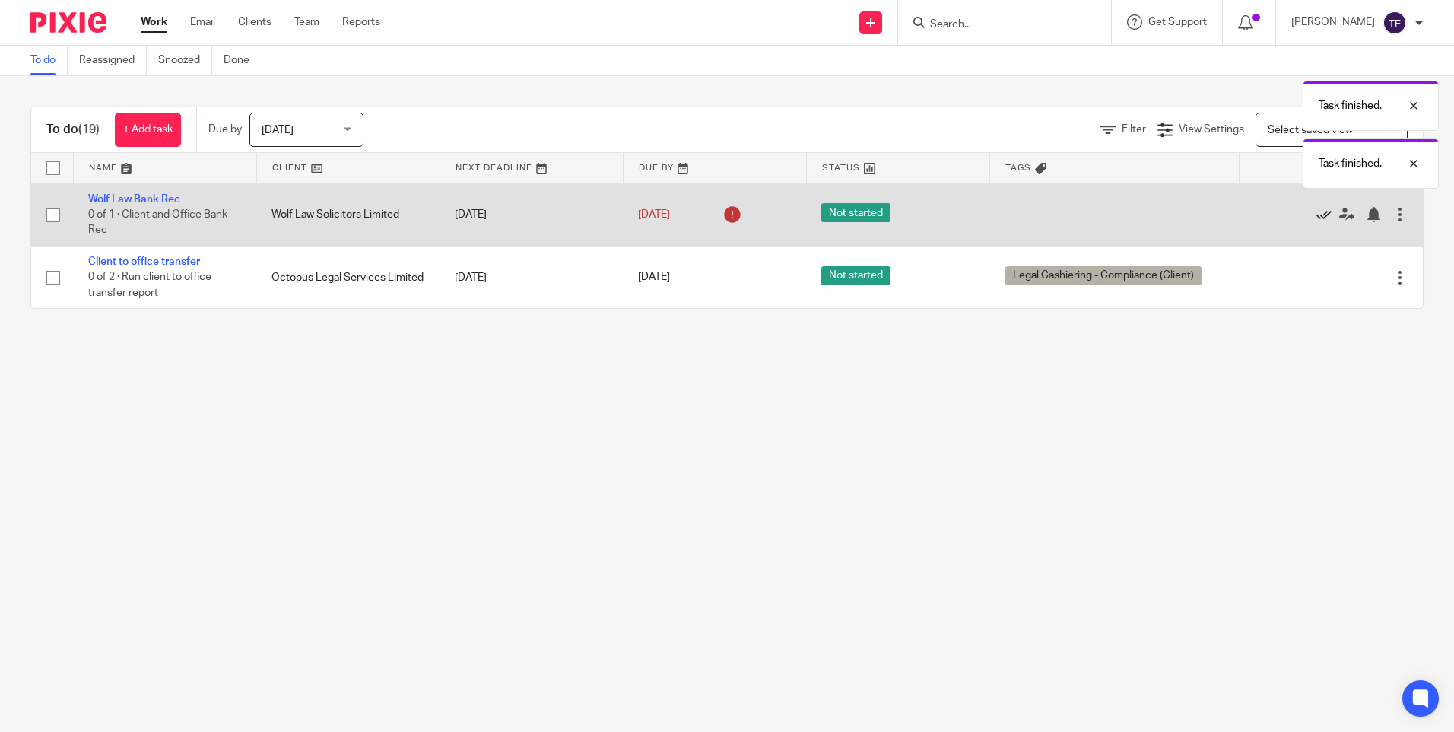
click at [1316, 211] on icon at bounding box center [1323, 214] width 15 height 15
